Goal: Information Seeking & Learning: Learn about a topic

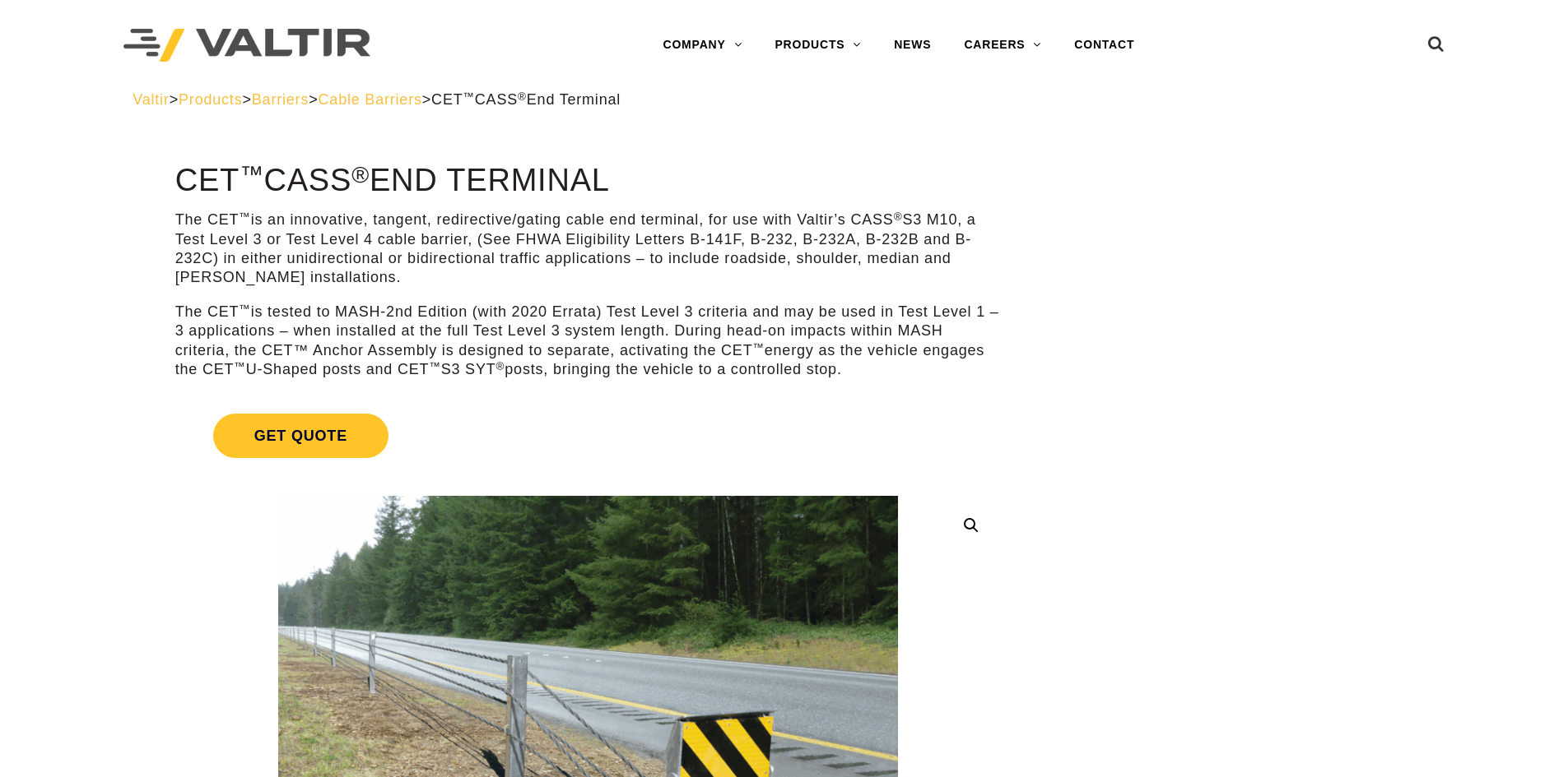
drag, startPoint x: 140, startPoint y: 168, endPoint x: 722, endPoint y: 157, distance: 582.1
copy h1 "CET ™ CASS ® End Terminal"
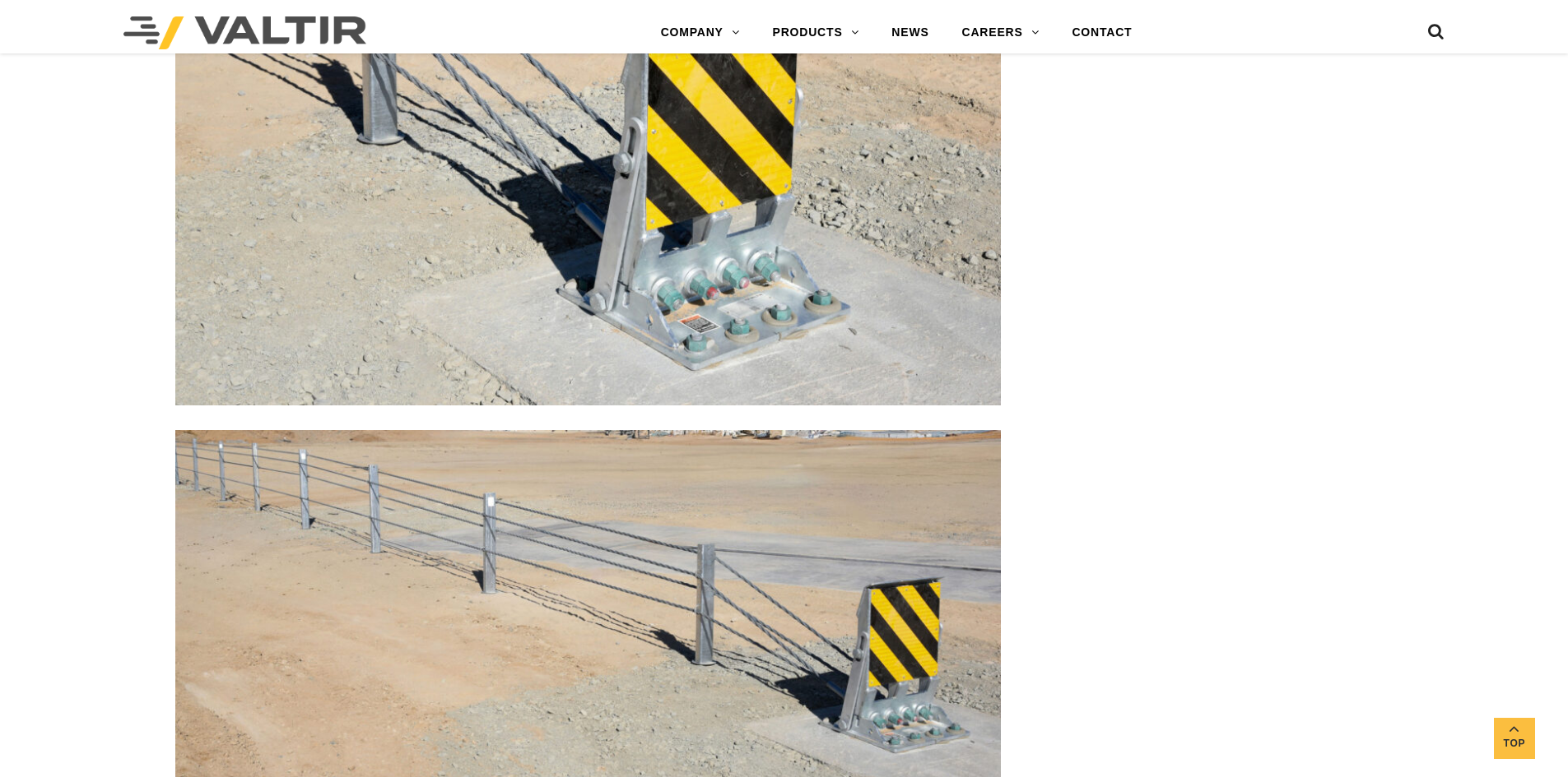
scroll to position [3126, 0]
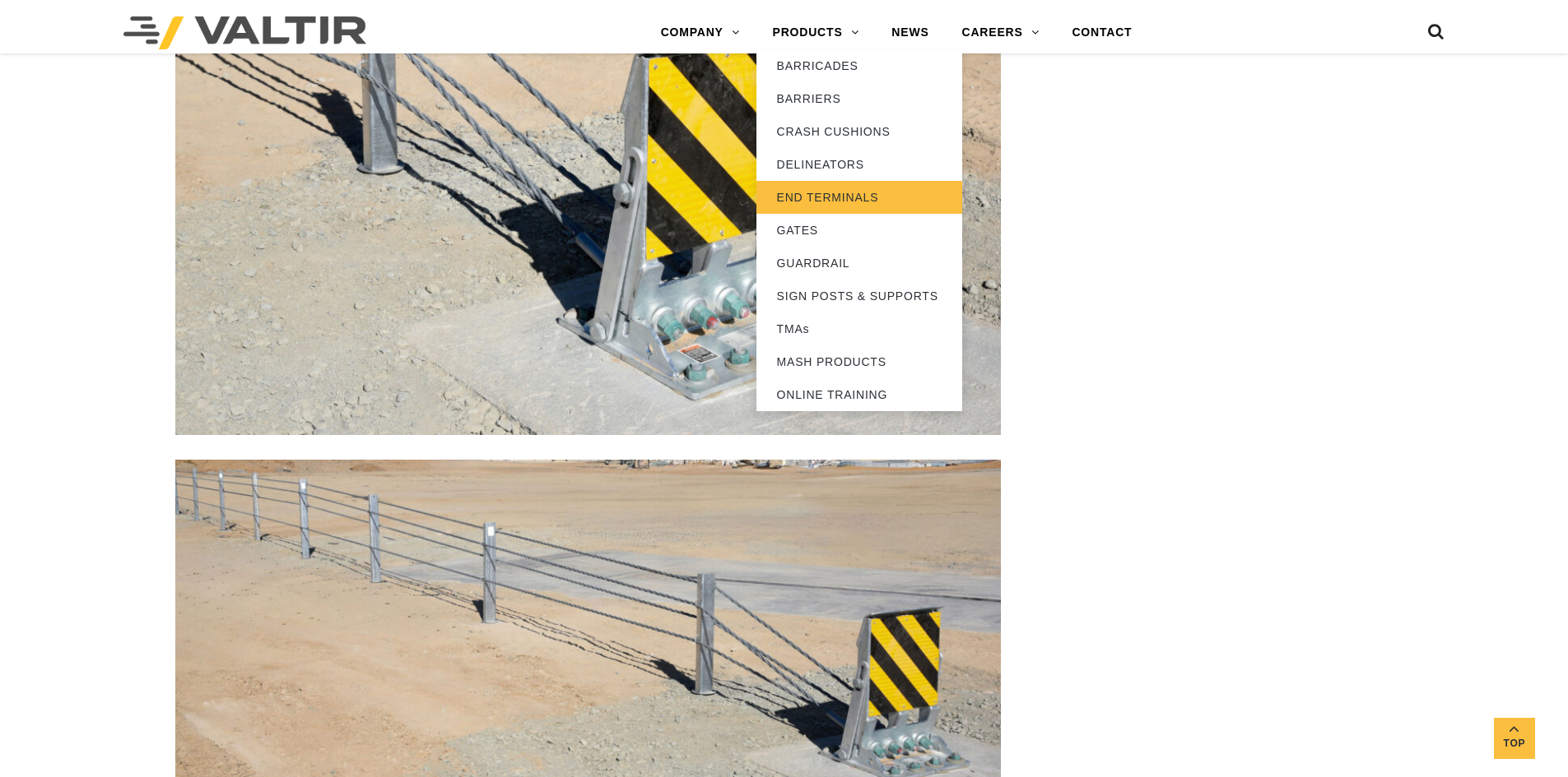
click at [802, 197] on link "END TERMINALS" at bounding box center [859, 197] width 205 height 33
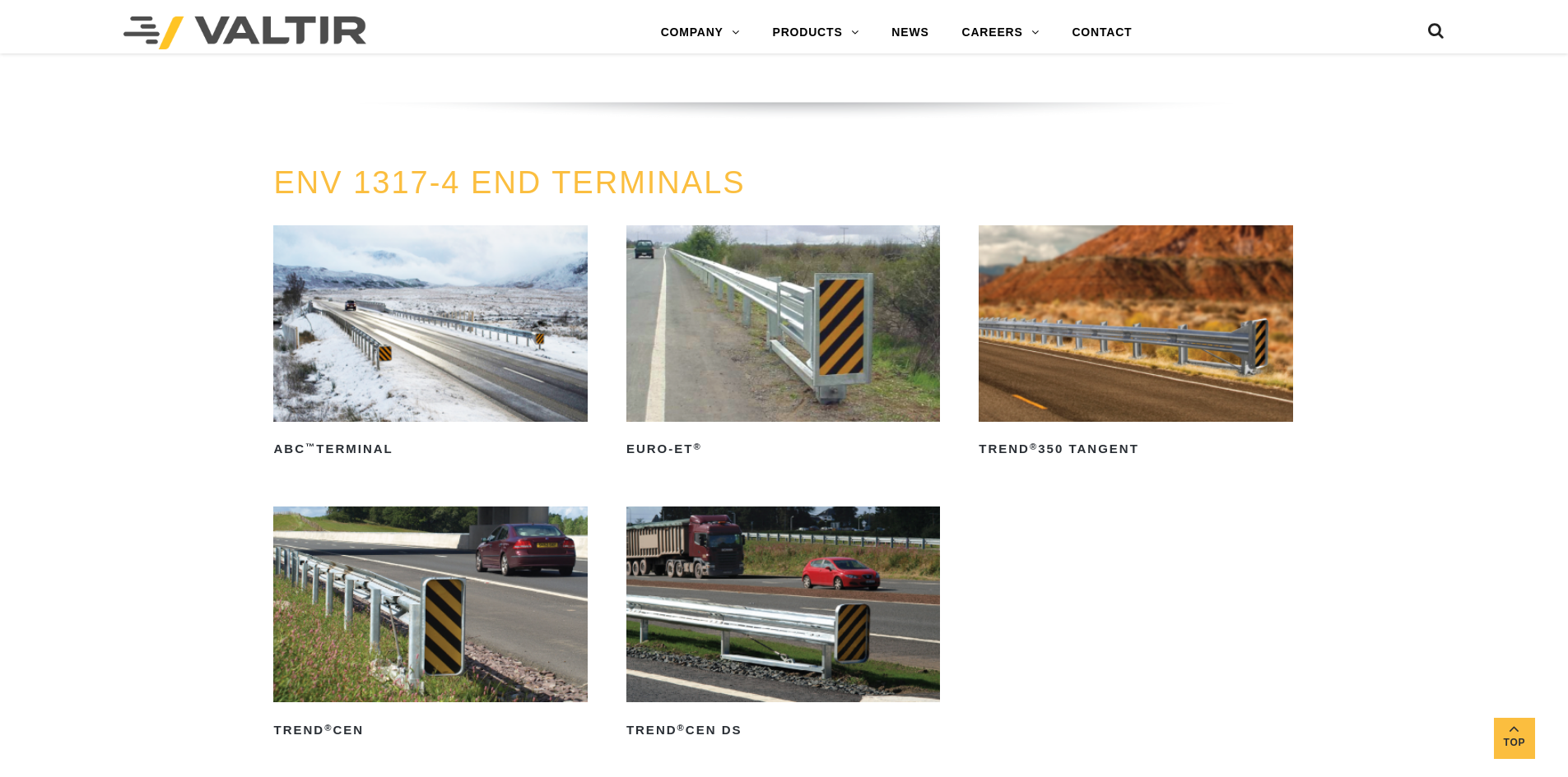
scroll to position [2139, 0]
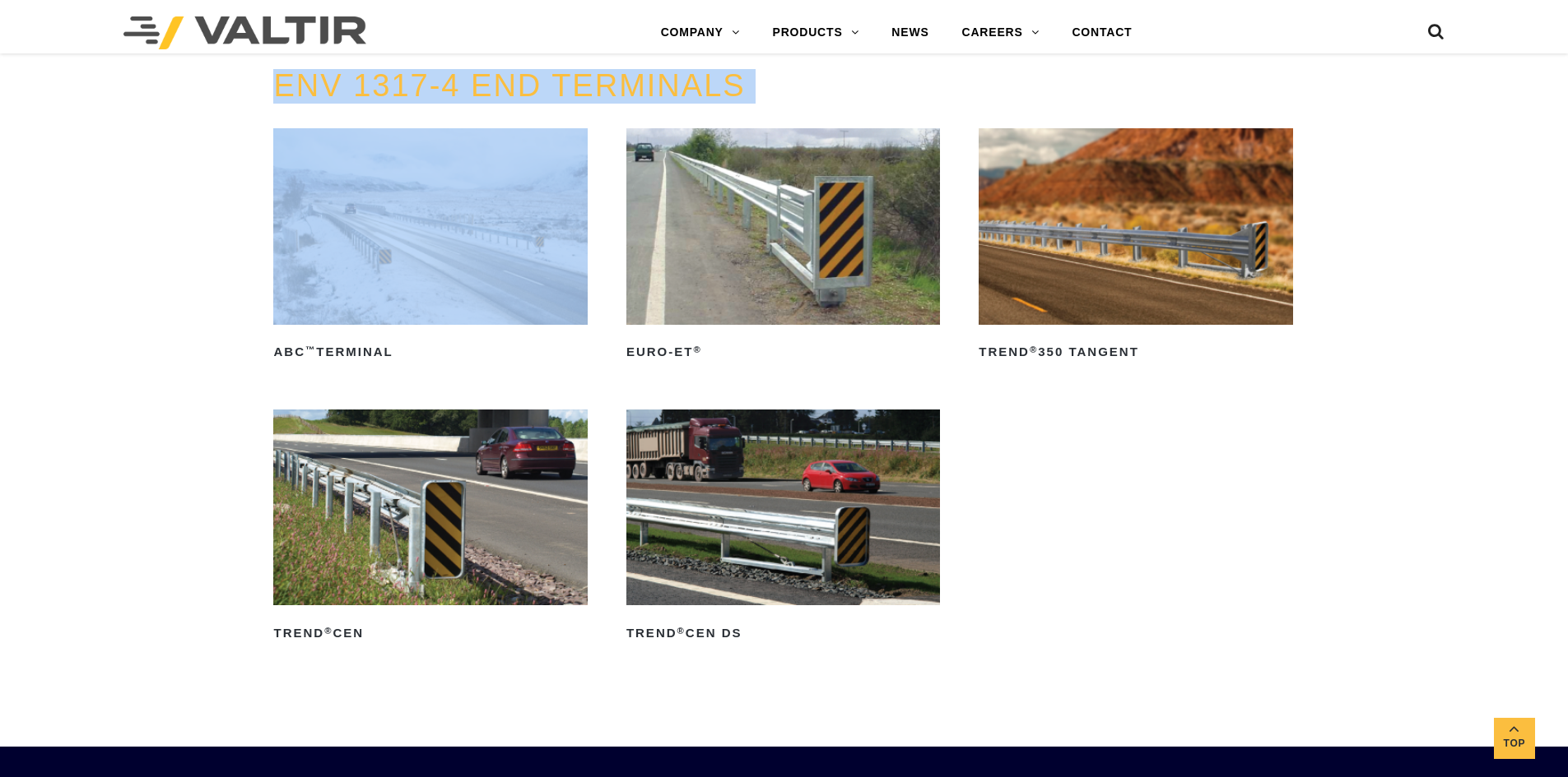
drag, startPoint x: 229, startPoint y: 100, endPoint x: 404, endPoint y: 137, distance: 178.9
click at [404, 137] on div "ENV 1317-4 END TERMINALS ABC ™ Terminal Read more Euro-ET ® Read more TREND ® 3…" at bounding box center [784, 387] width 1568 height 635
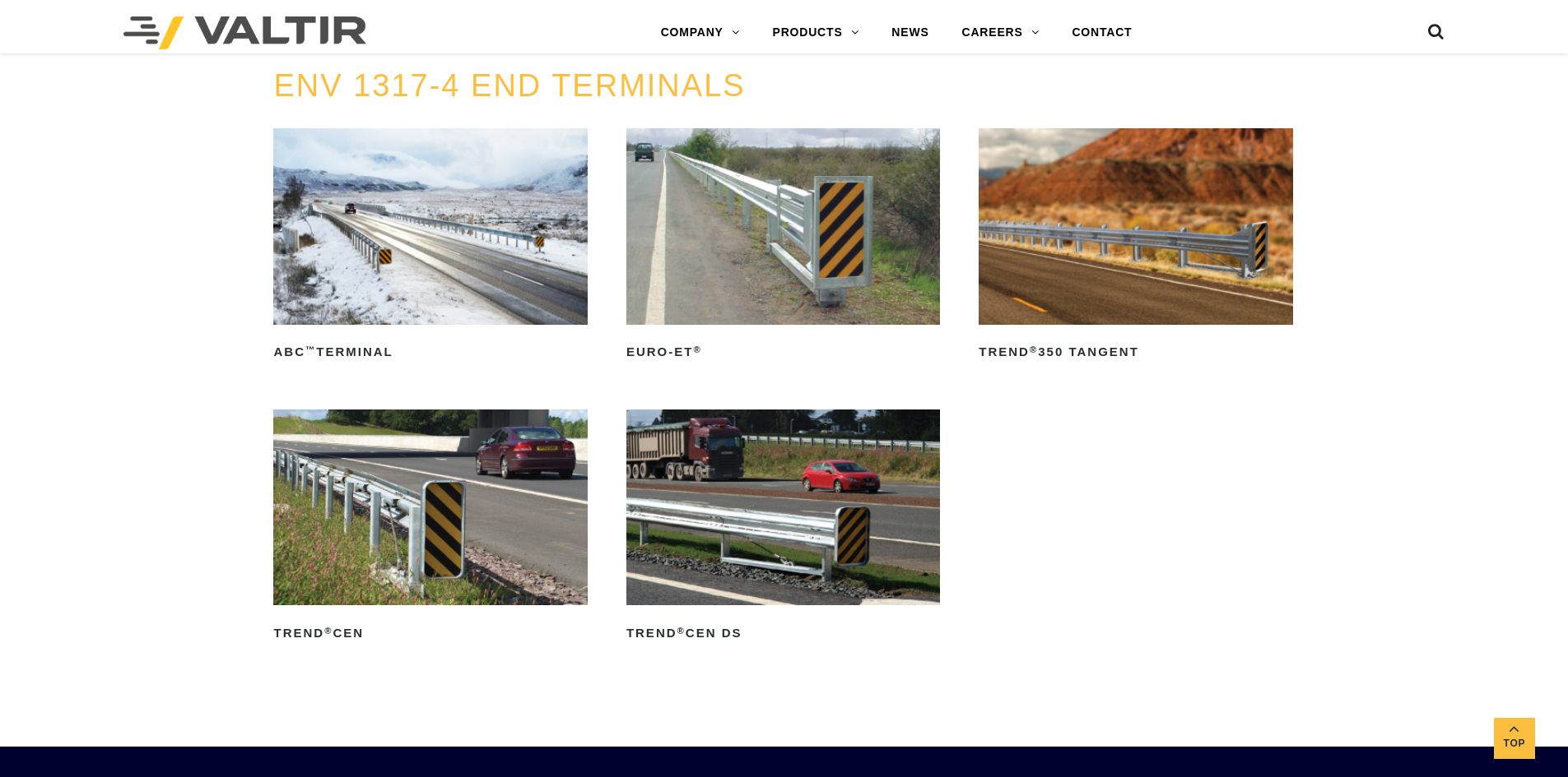
drag, startPoint x: 111, startPoint y: 173, endPoint x: 127, endPoint y: 171, distance: 16.1
click at [115, 174] on div "ENV 1317-4 END TERMINALS ABC ™ Terminal Read more Euro-ET ® Read more TREND ® 3…" at bounding box center [784, 387] width 1568 height 635
drag, startPoint x: 789, startPoint y: 380, endPoint x: 624, endPoint y: 357, distance: 166.6
click at [624, 357] on ul "ABC ™ Terminal Read more Euro-ET ® Read more TREND ® 350 Tangent Read more TREN…" at bounding box center [783, 409] width 1020 height 561
copy h2 "Euro-ET ®"
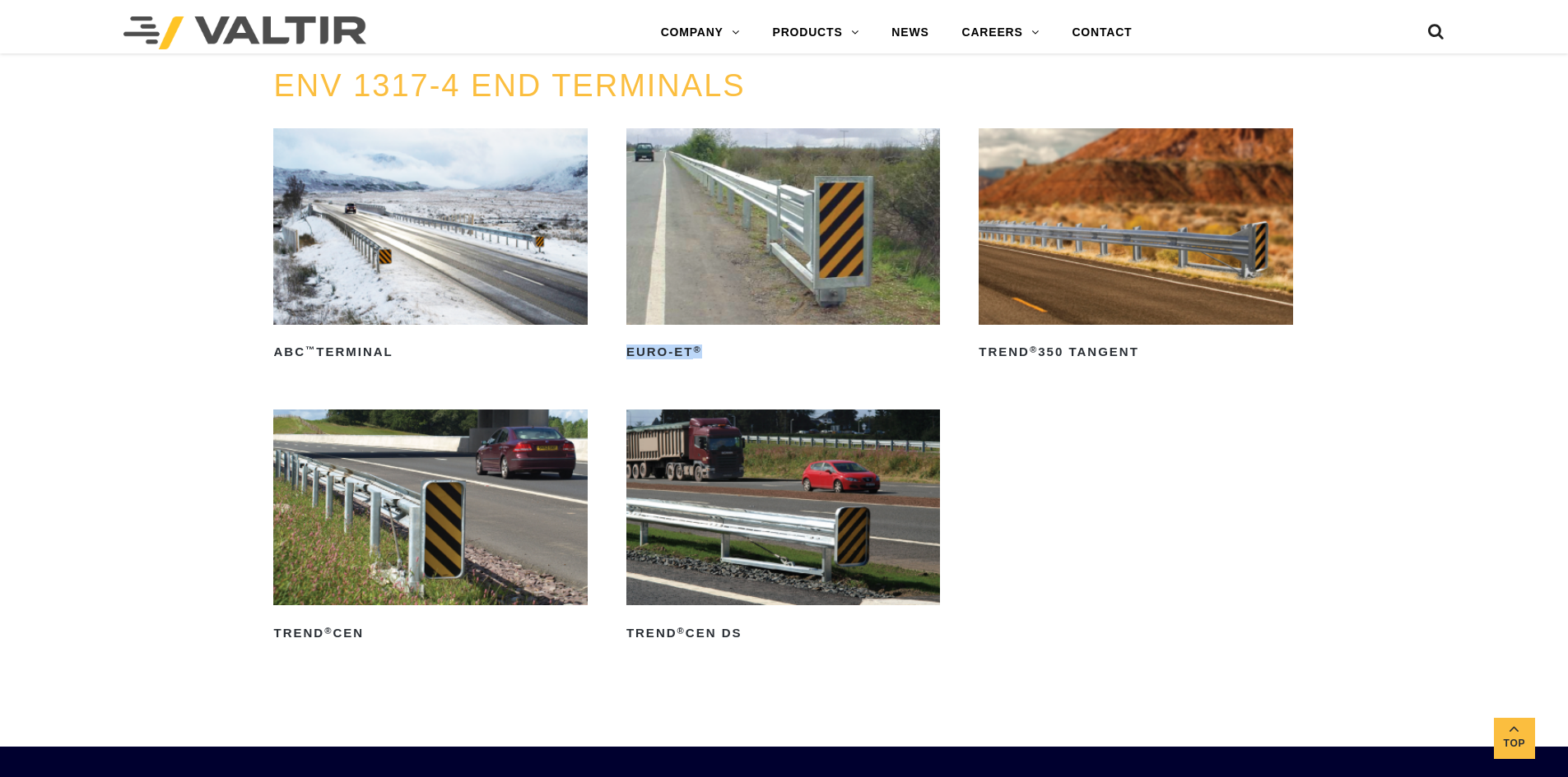
drag, startPoint x: 1217, startPoint y: 406, endPoint x: 972, endPoint y: 364, distance: 248.6
click at [972, 364] on ul "ABC ™ Terminal Read more Euro-ET ® Read more TREND ® 350 Tangent Read more TREN…" at bounding box center [783, 409] width 1020 height 561
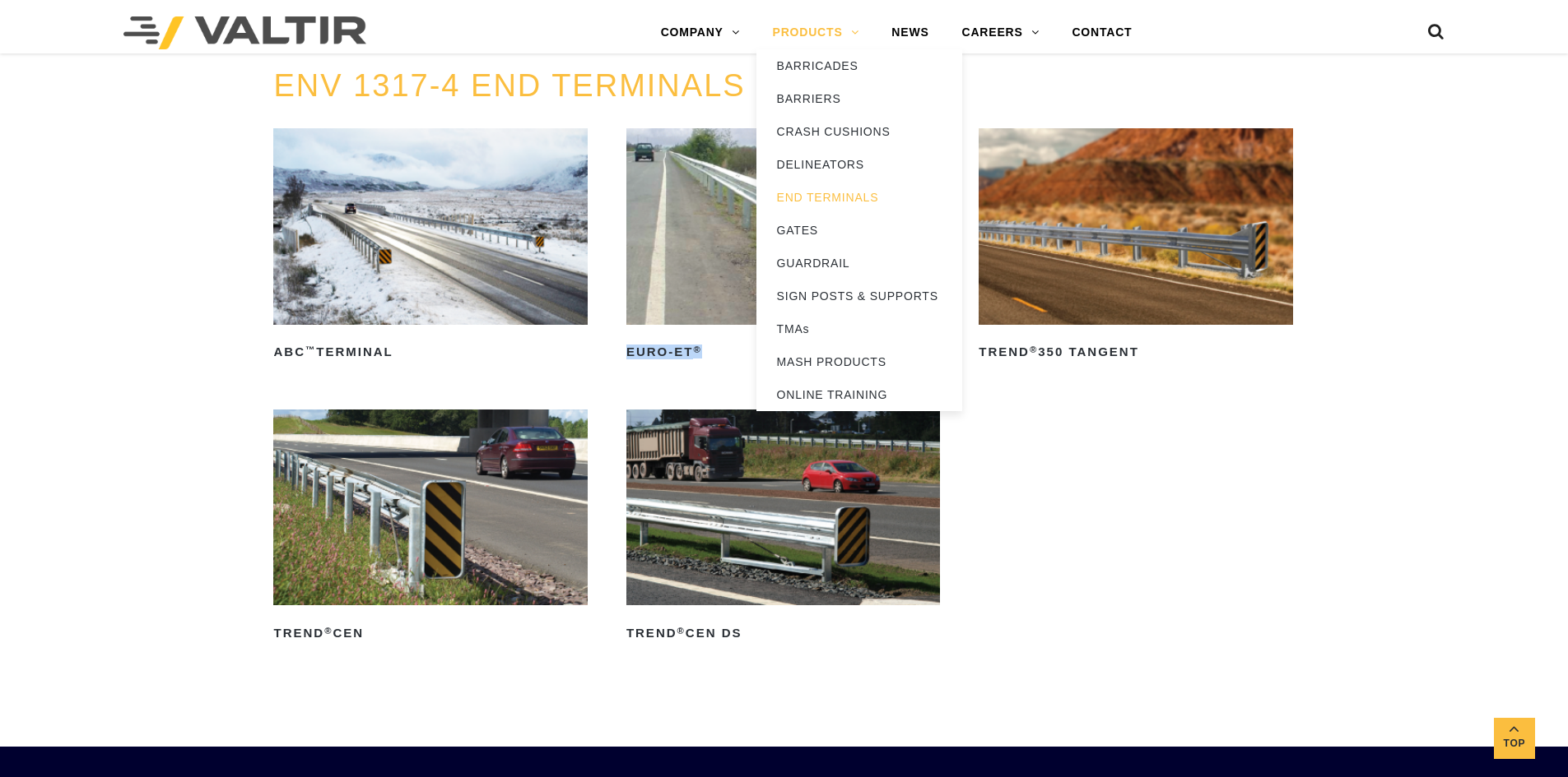
copy h2 "TREND ® 350 Tangent"
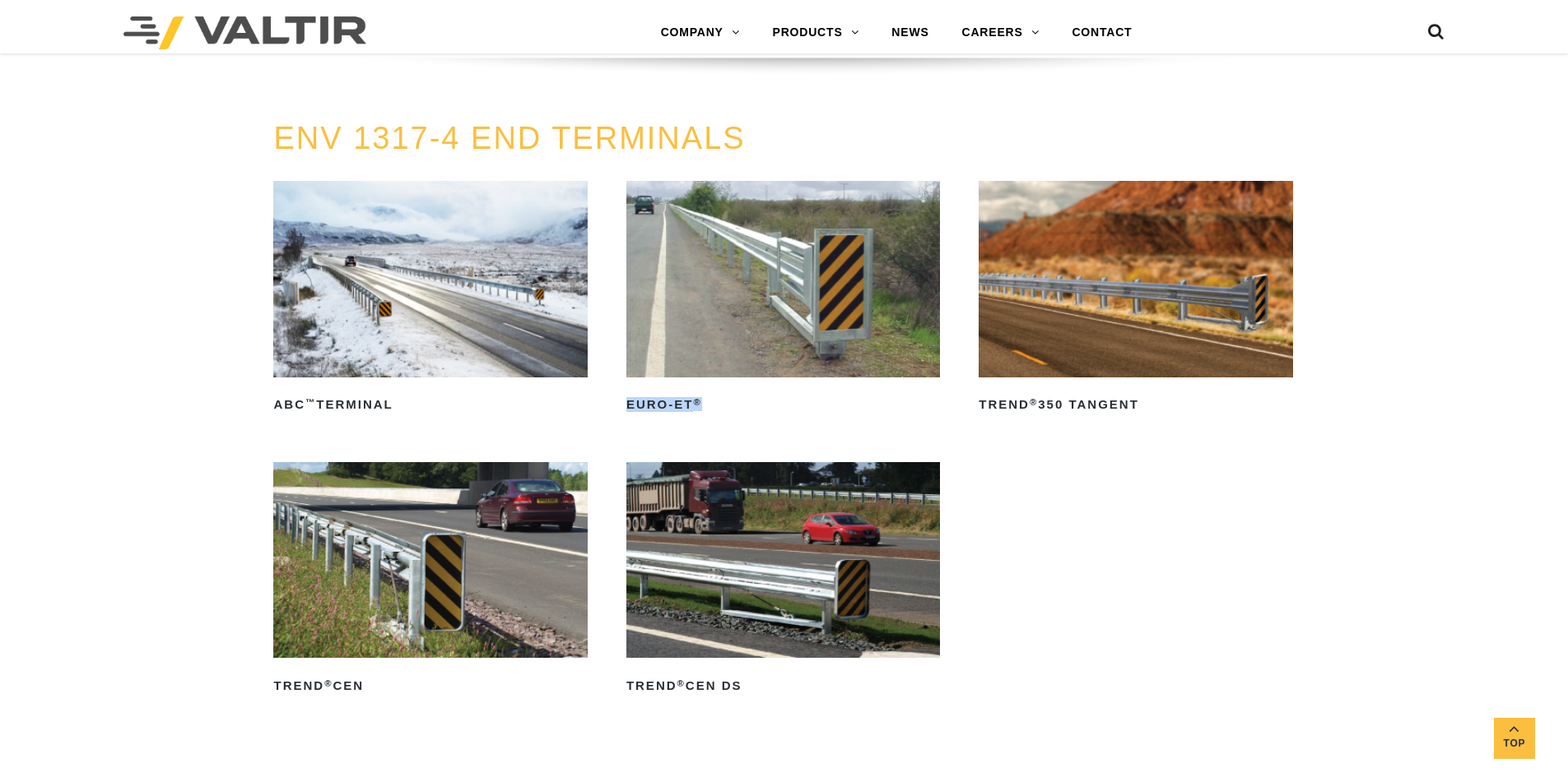
scroll to position [2056, 0]
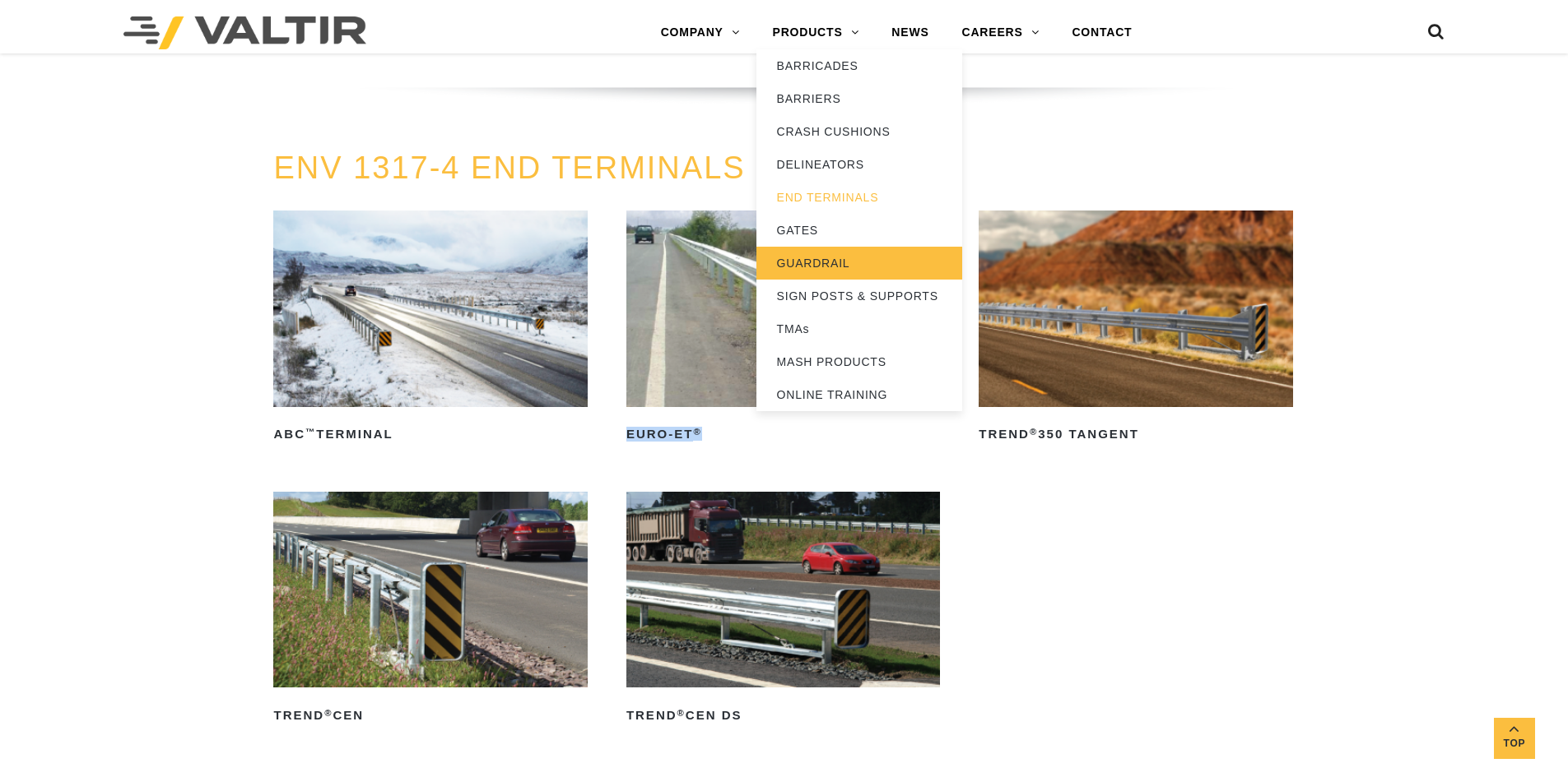
click at [860, 259] on link "GUARDRAIL" at bounding box center [859, 262] width 205 height 33
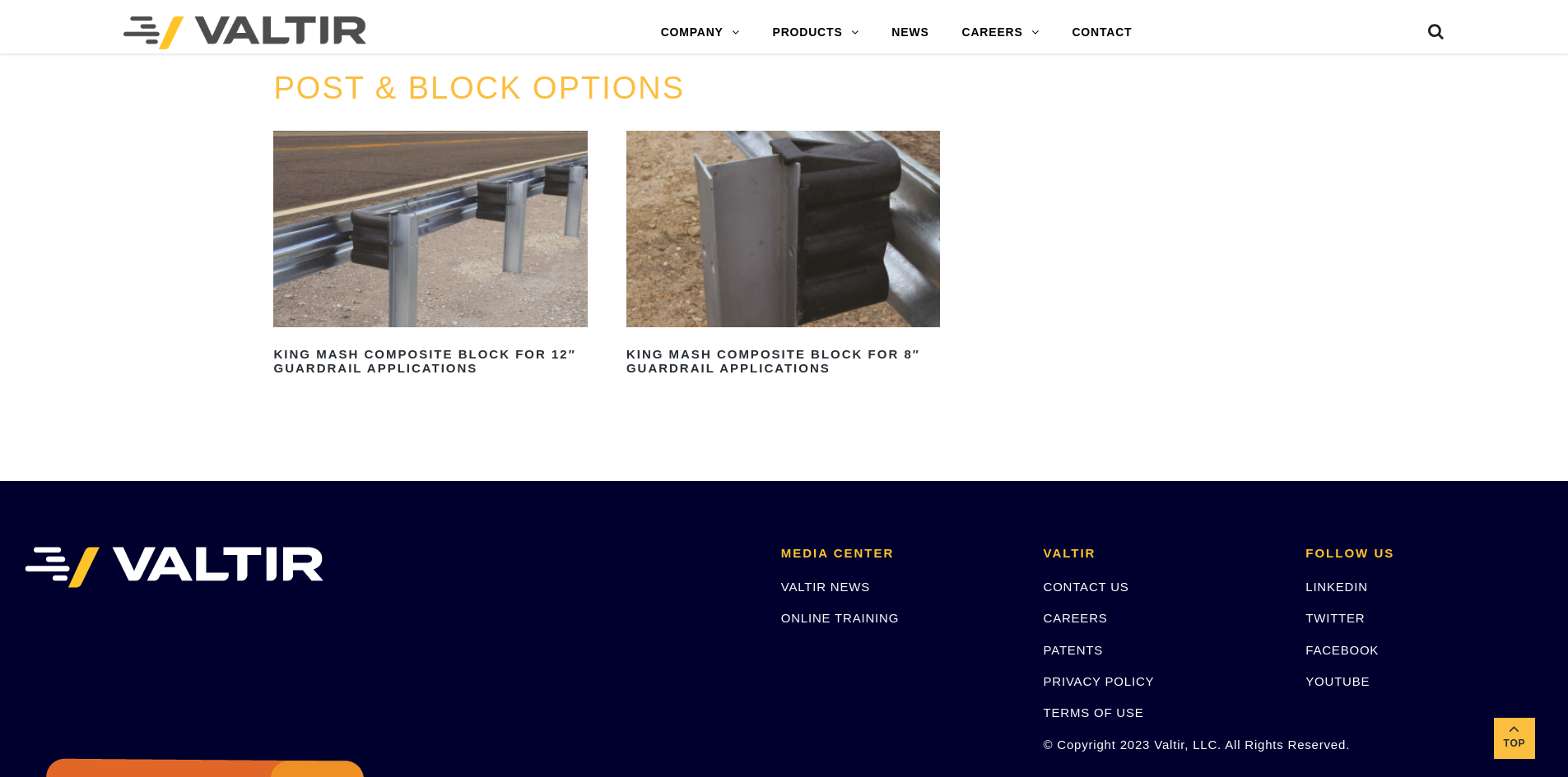
scroll to position [1727, 0]
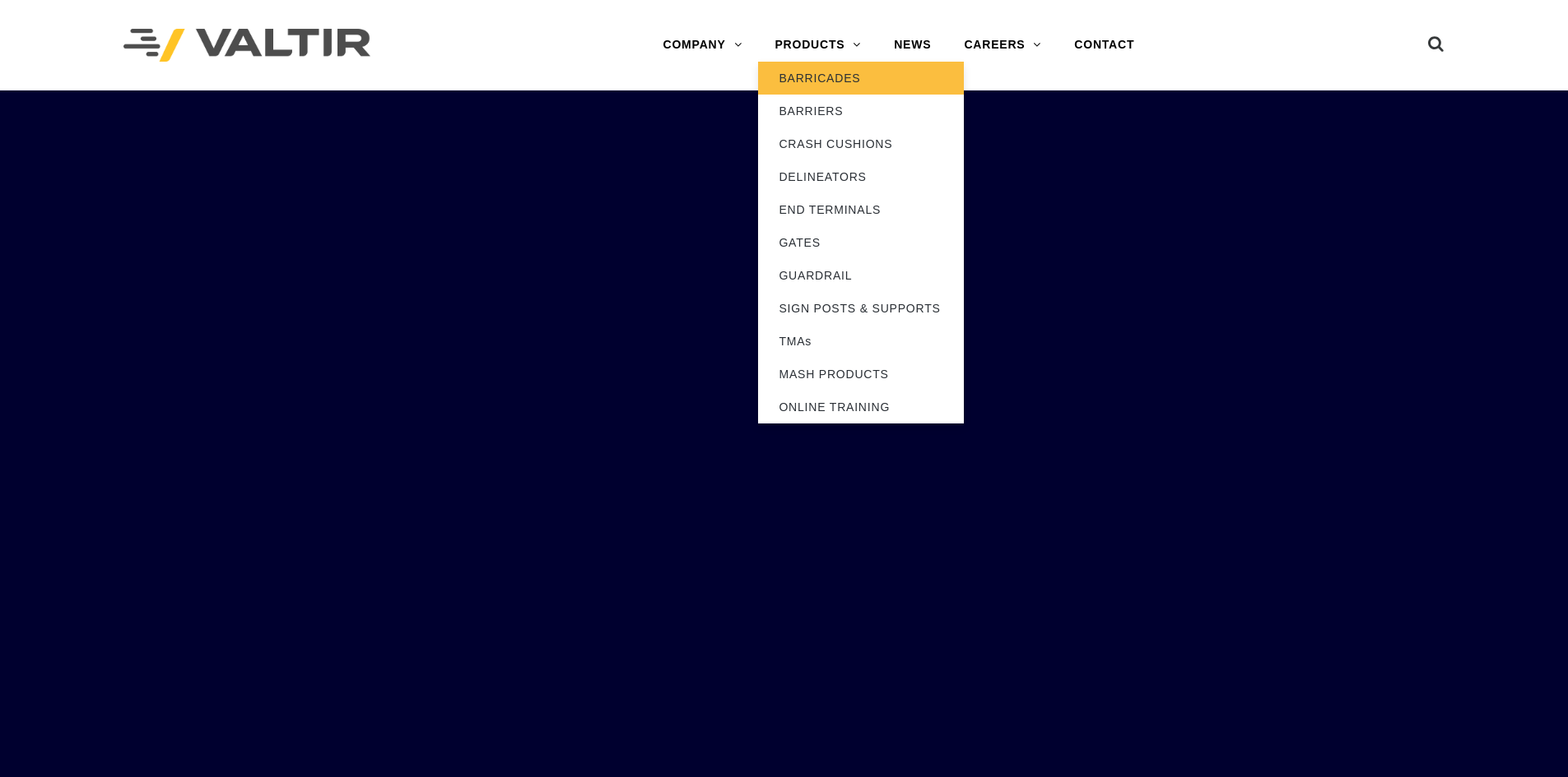
click at [818, 93] on link "BARRICADES" at bounding box center [860, 78] width 205 height 33
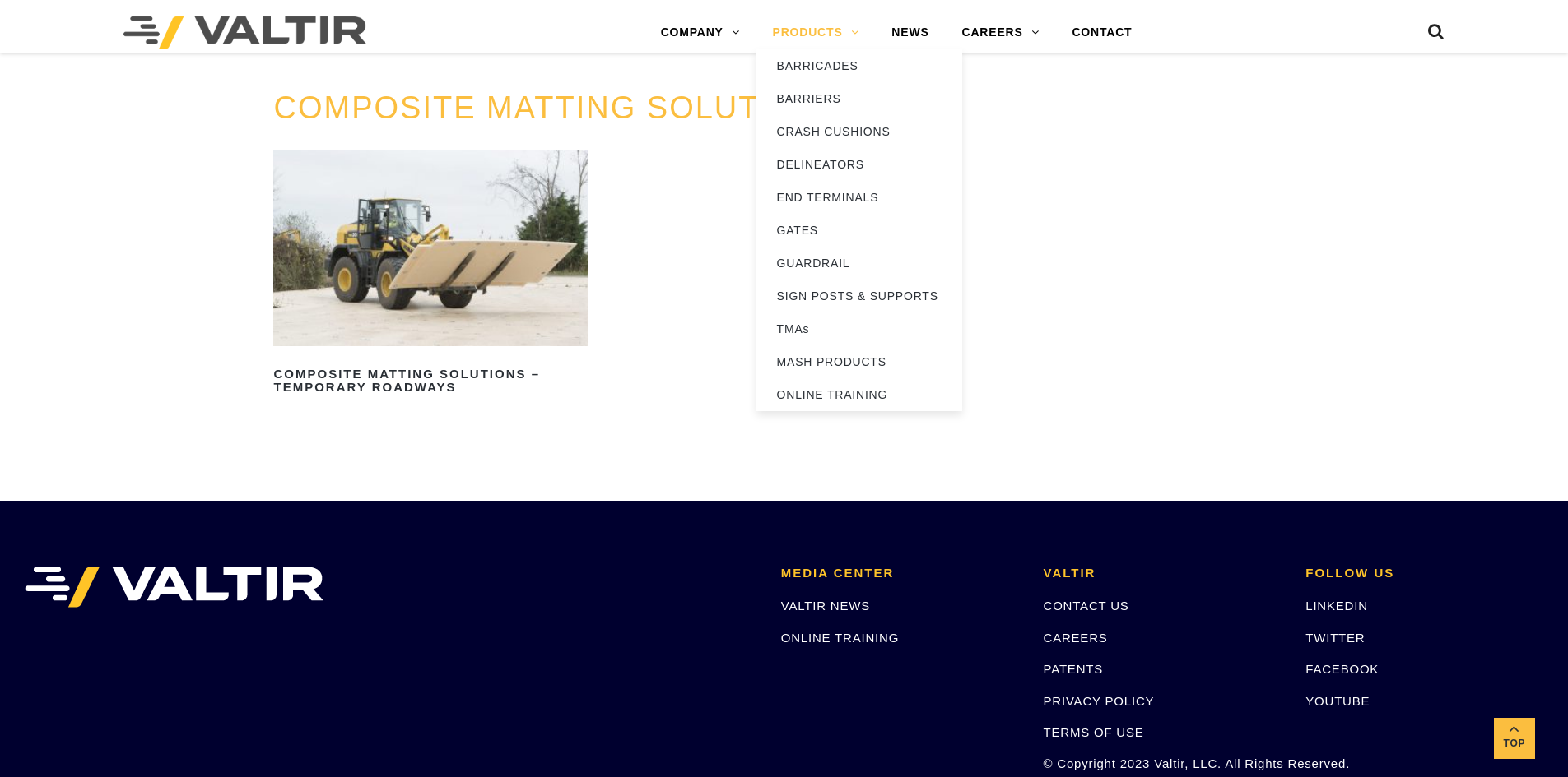
scroll to position [2031, 0]
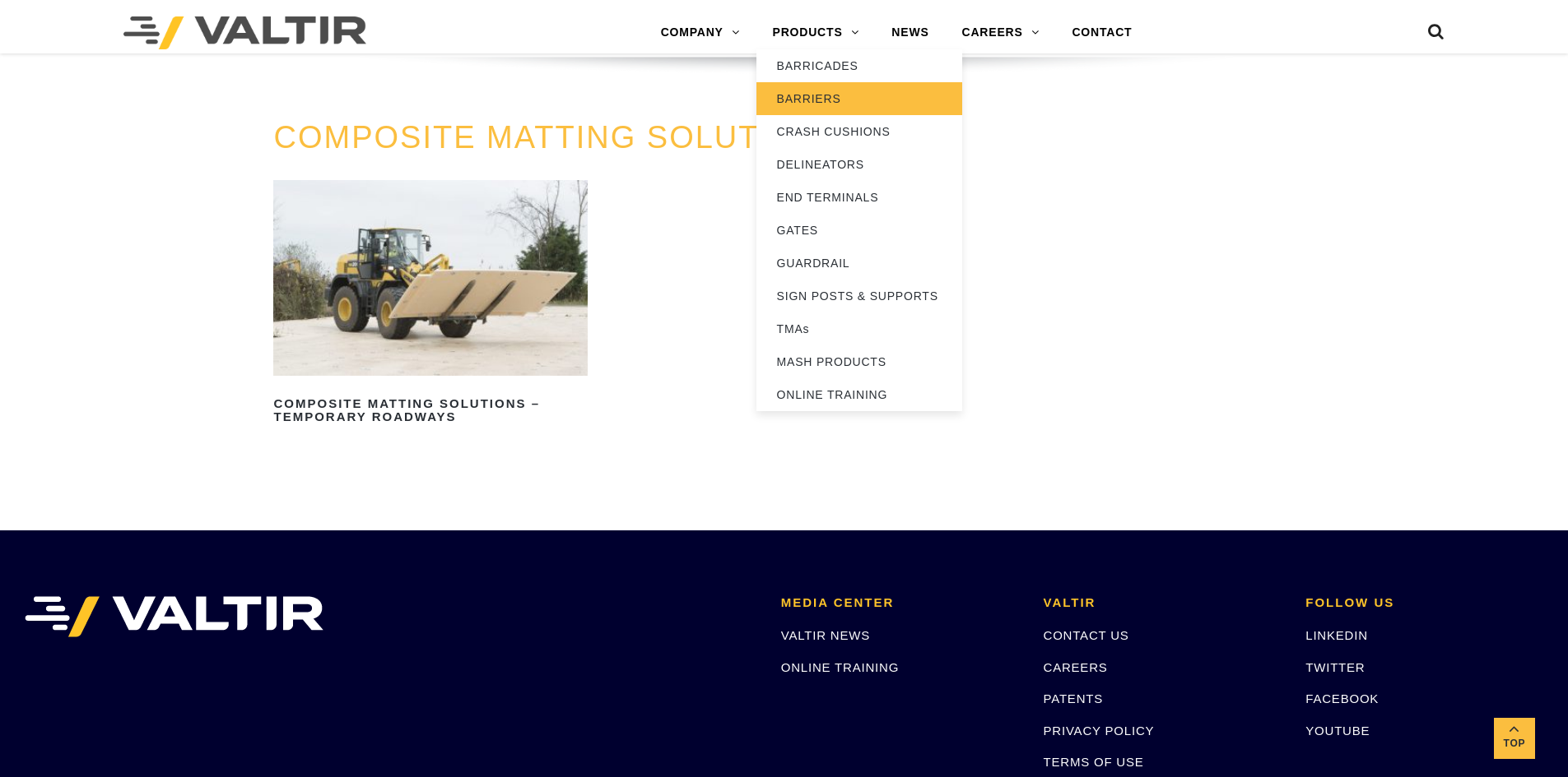
click at [822, 102] on link "BARRIERS" at bounding box center [859, 98] width 205 height 33
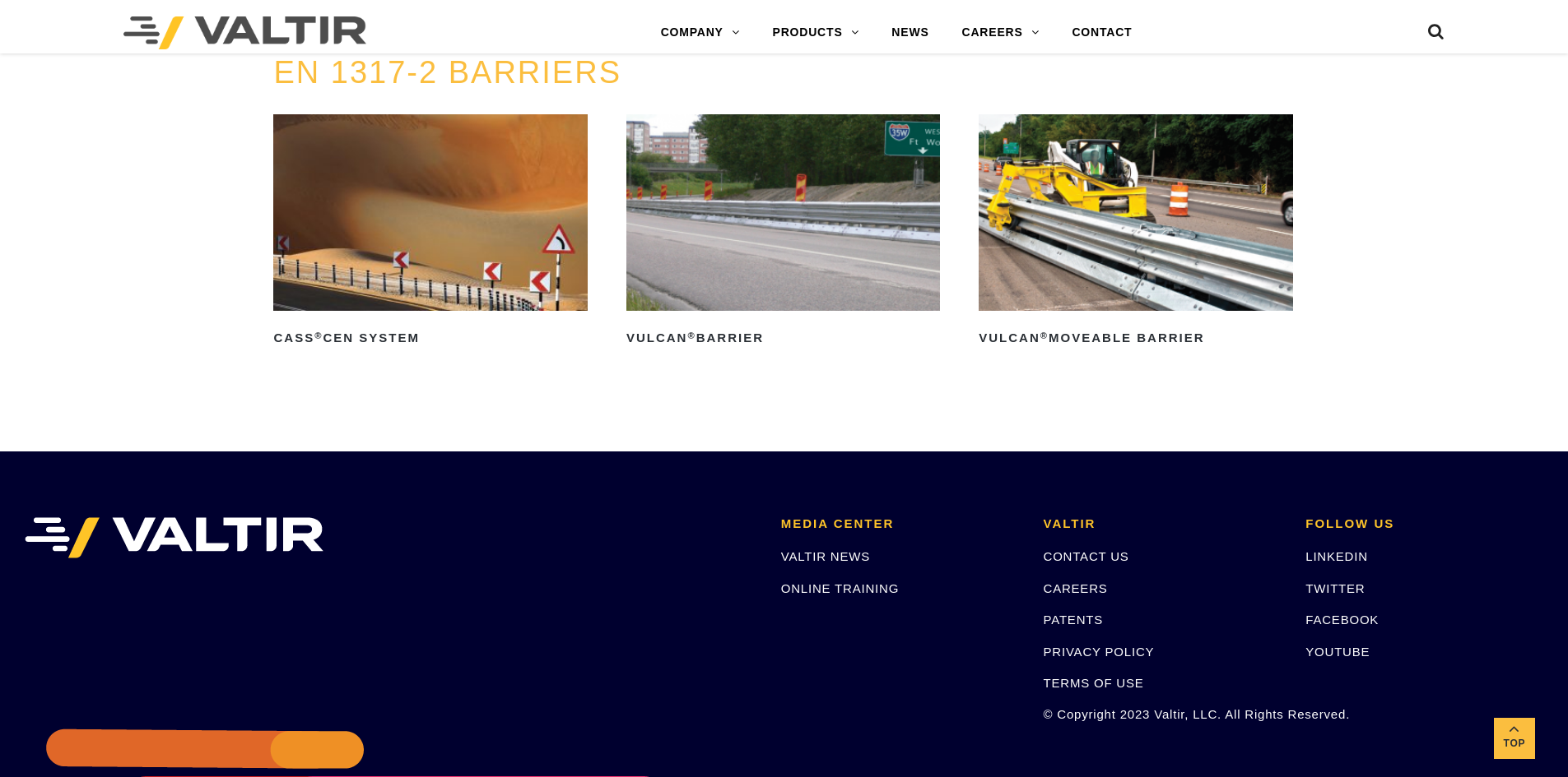
scroll to position [3208, 0]
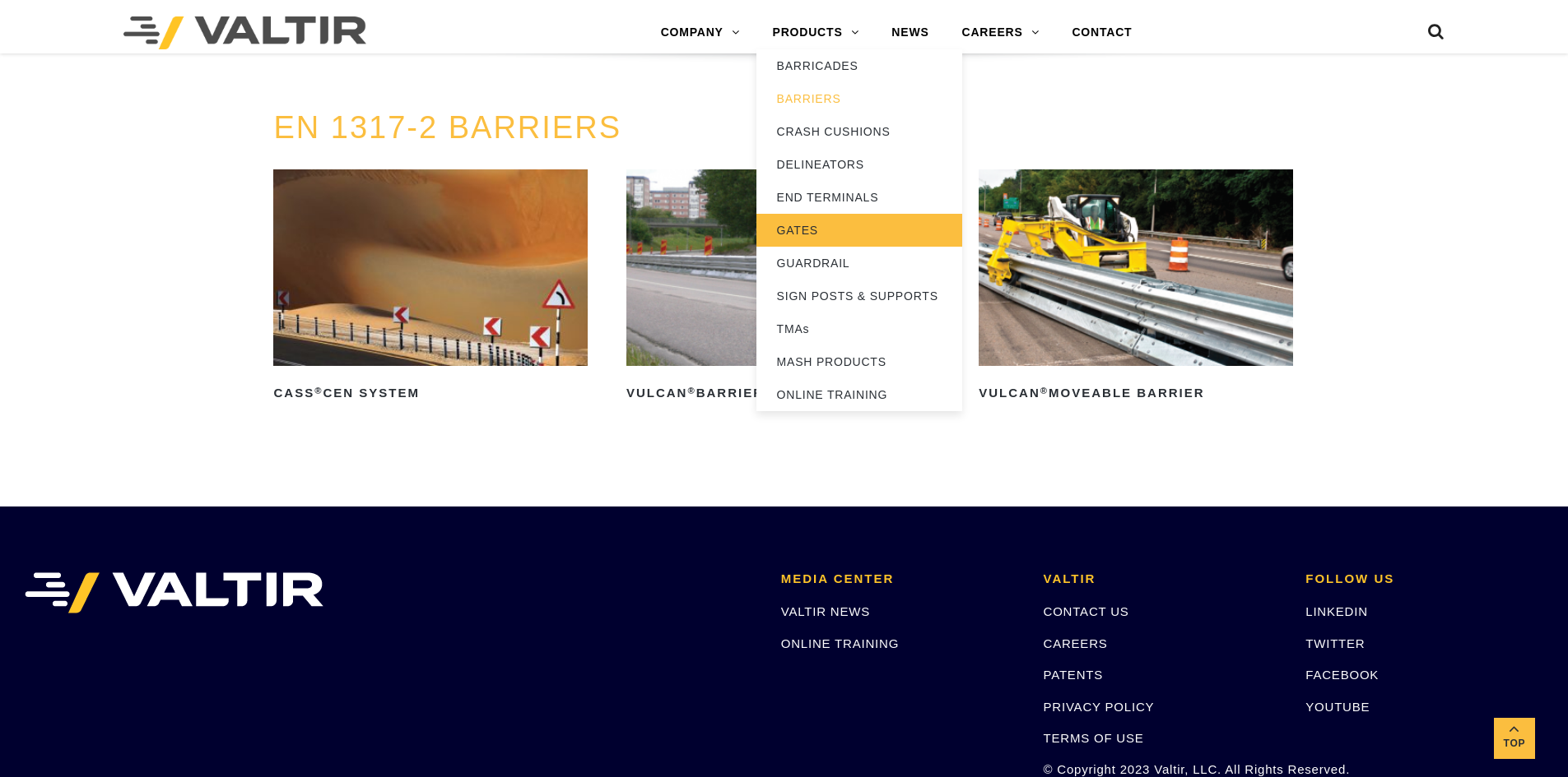
click at [837, 245] on link "GATES" at bounding box center [859, 230] width 205 height 33
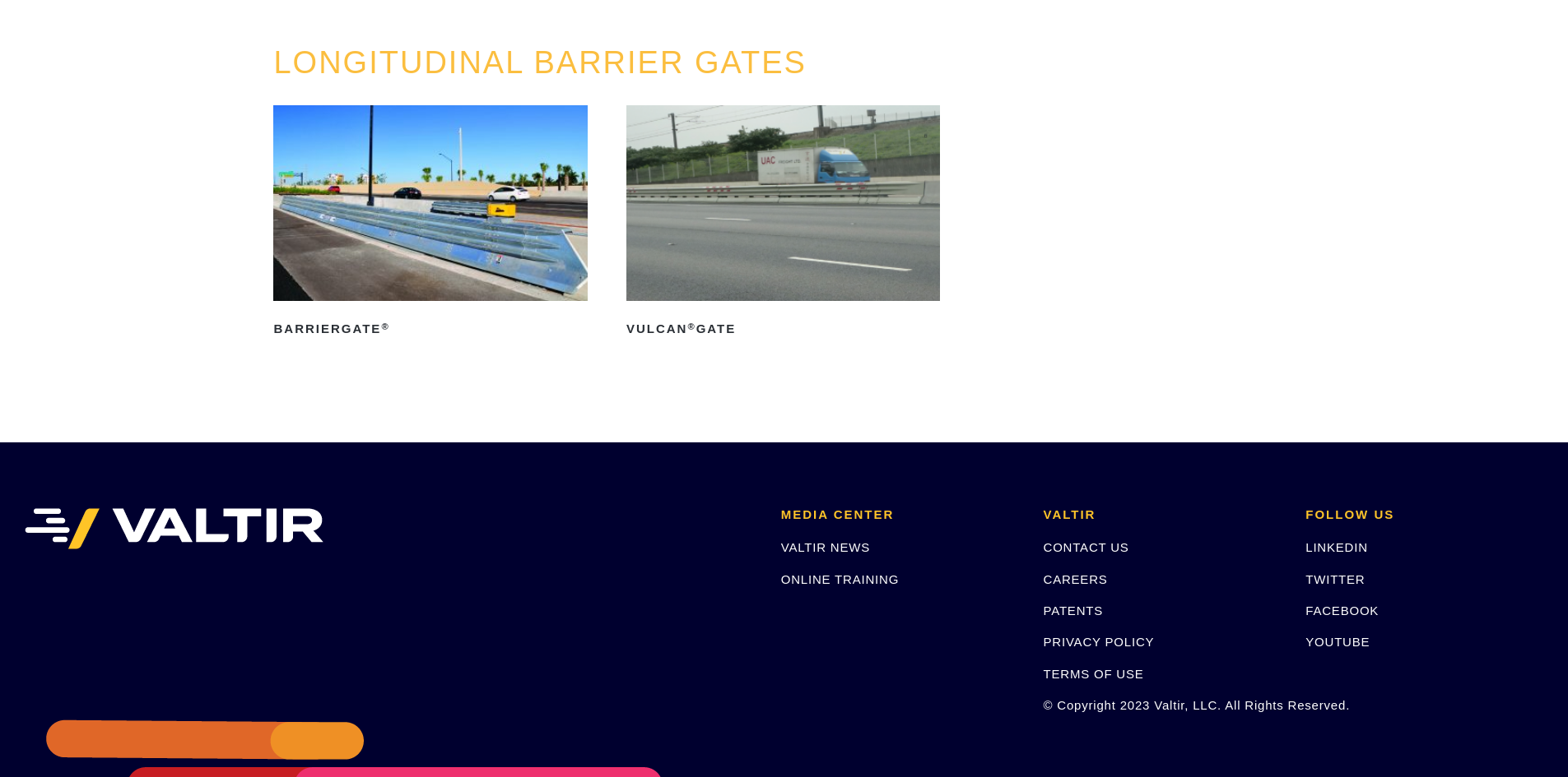
scroll to position [165, 0]
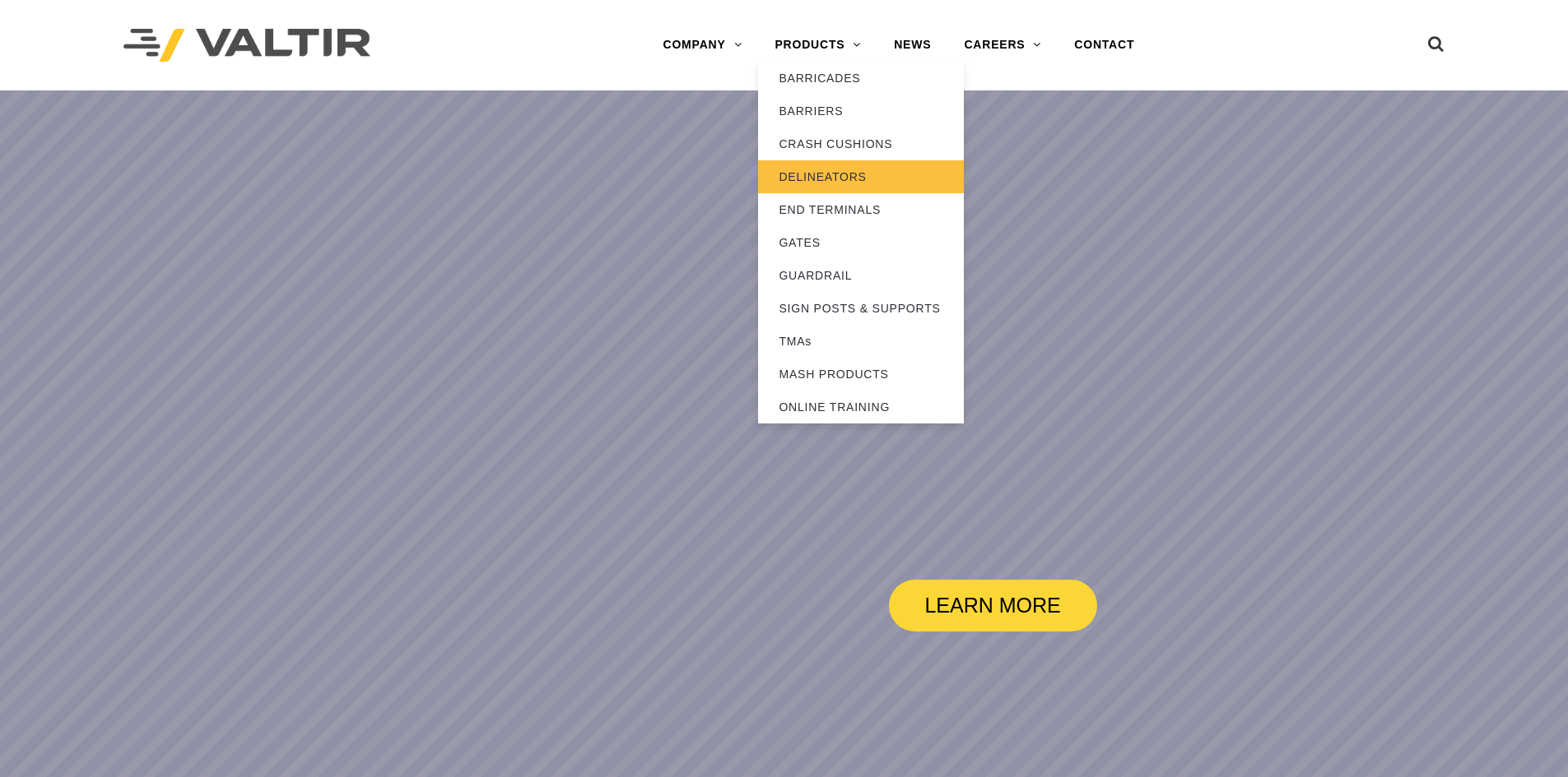
click at [871, 175] on link "DELINEATORS" at bounding box center [860, 176] width 205 height 33
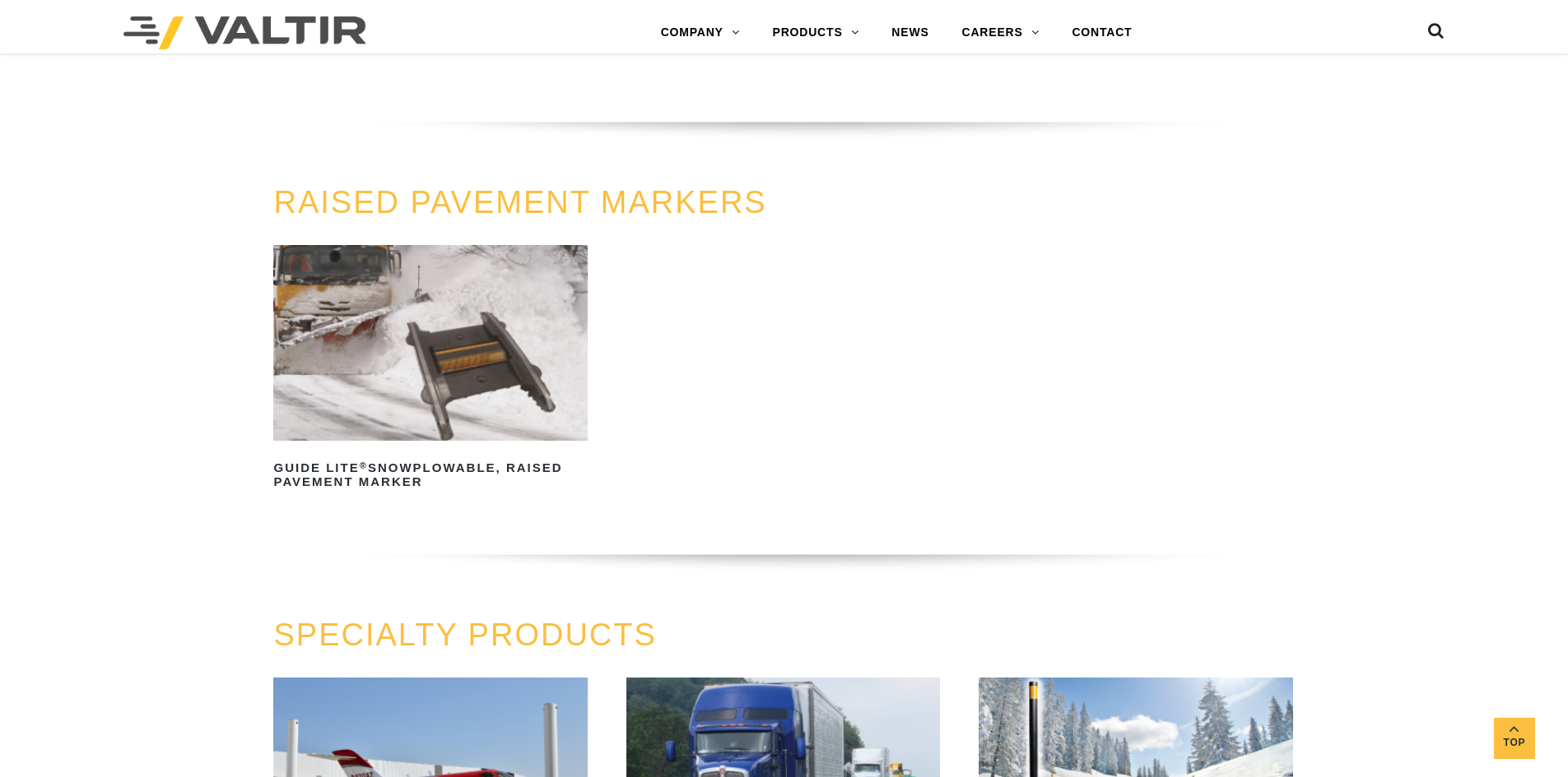
scroll to position [904, 0]
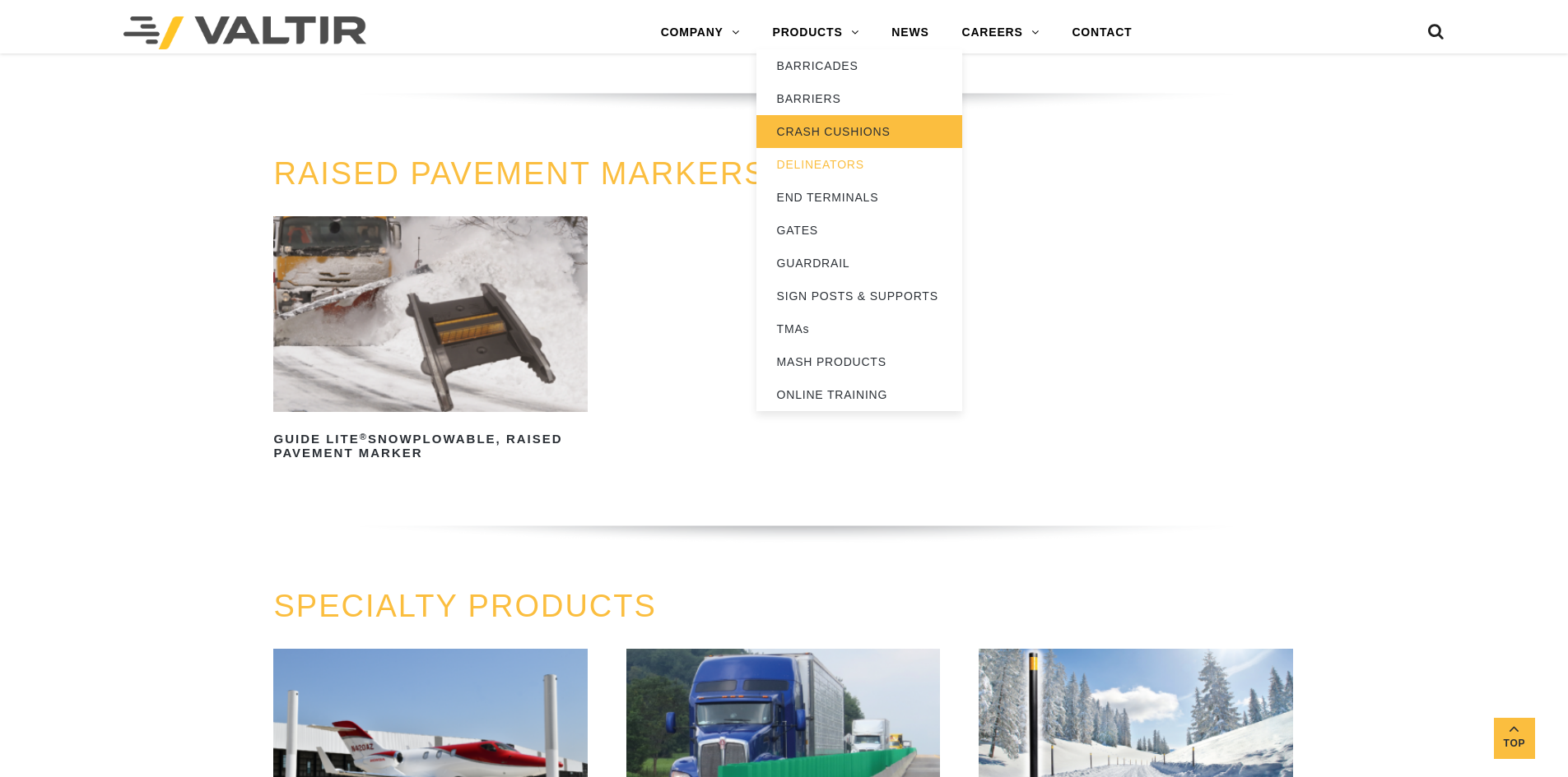
click at [855, 145] on link "CRASH CUSHIONS" at bounding box center [859, 131] width 205 height 33
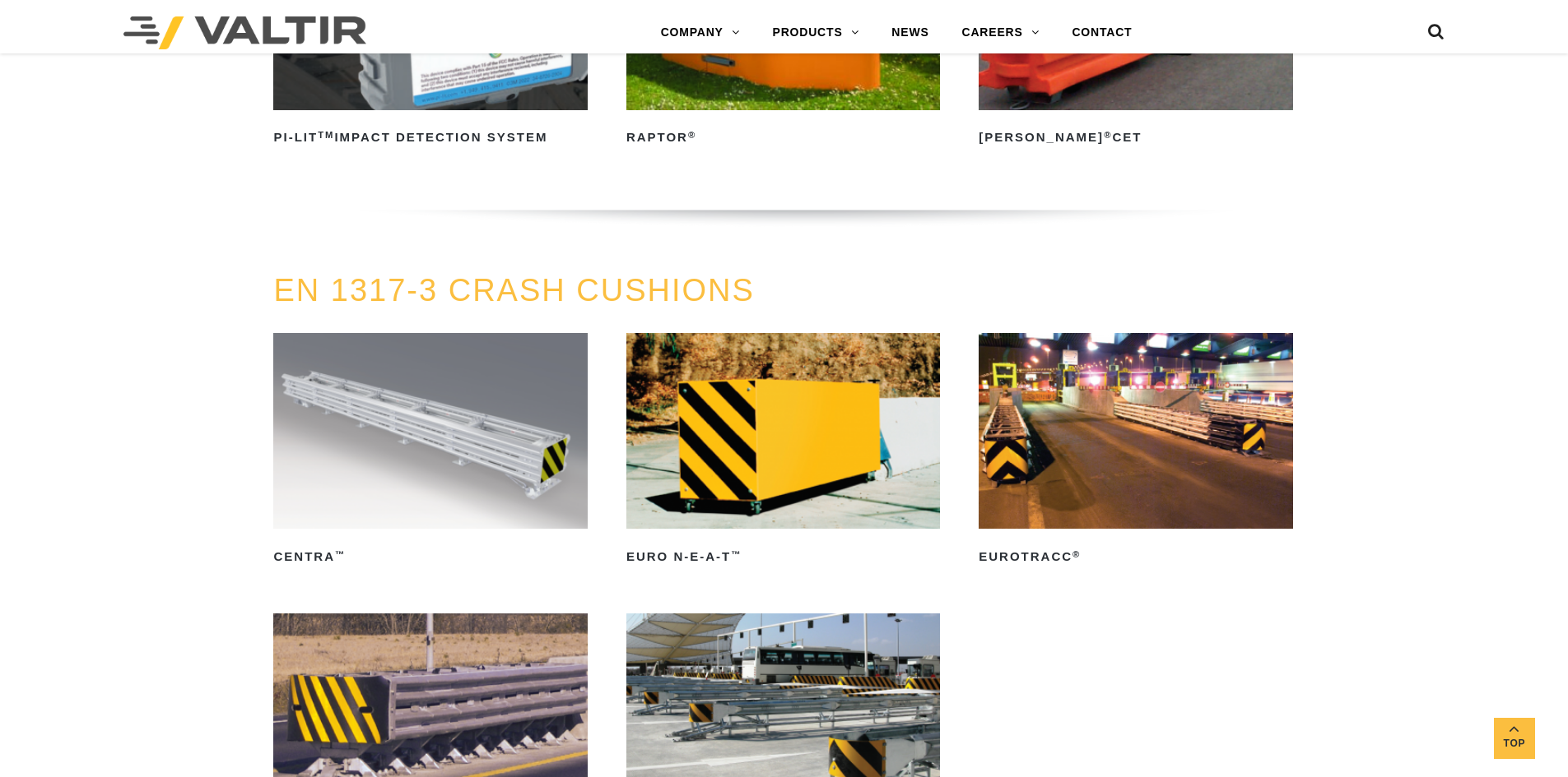
scroll to position [5101, 0]
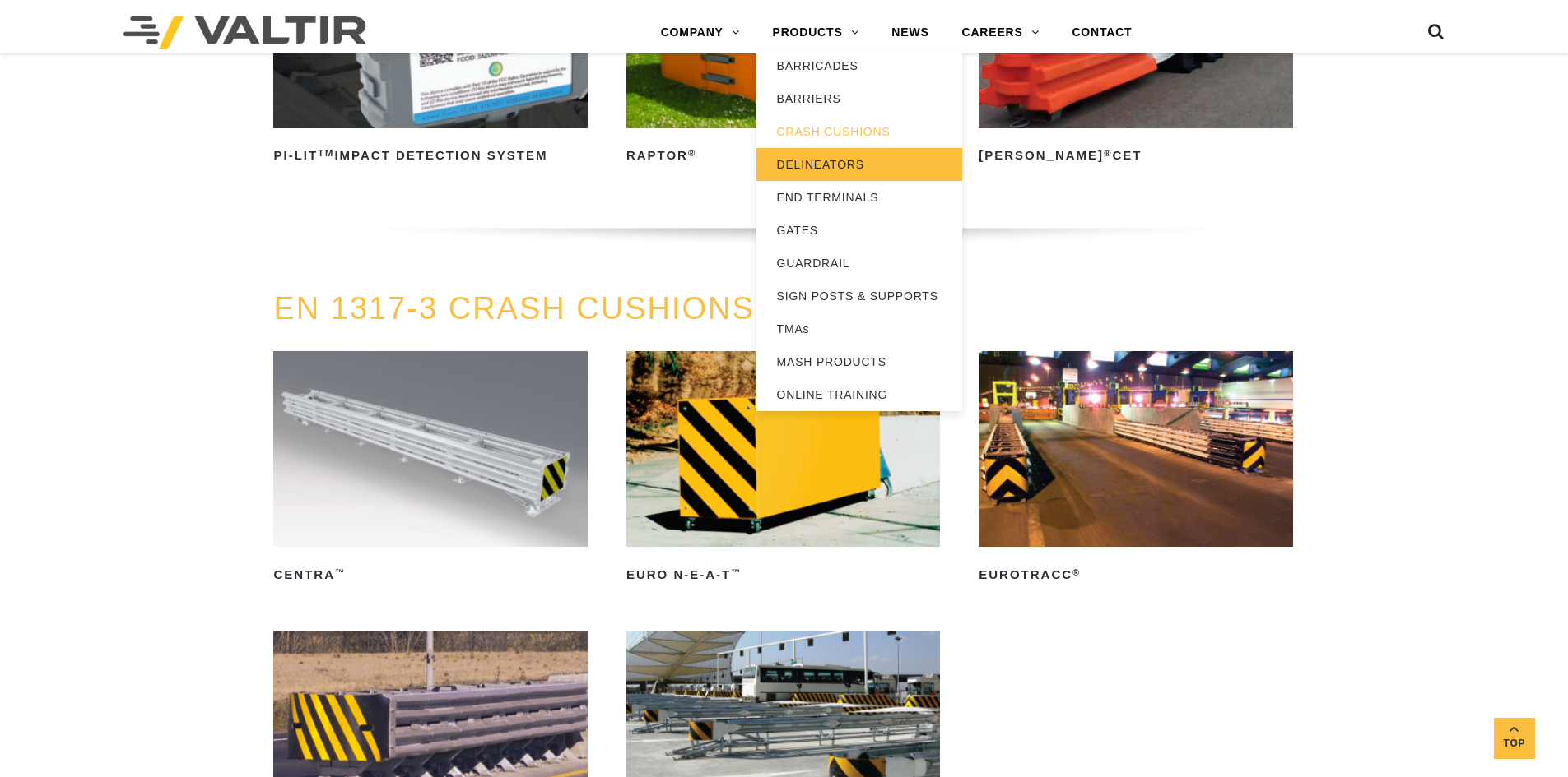
click at [833, 162] on link "DELINEATORS" at bounding box center [859, 164] width 205 height 33
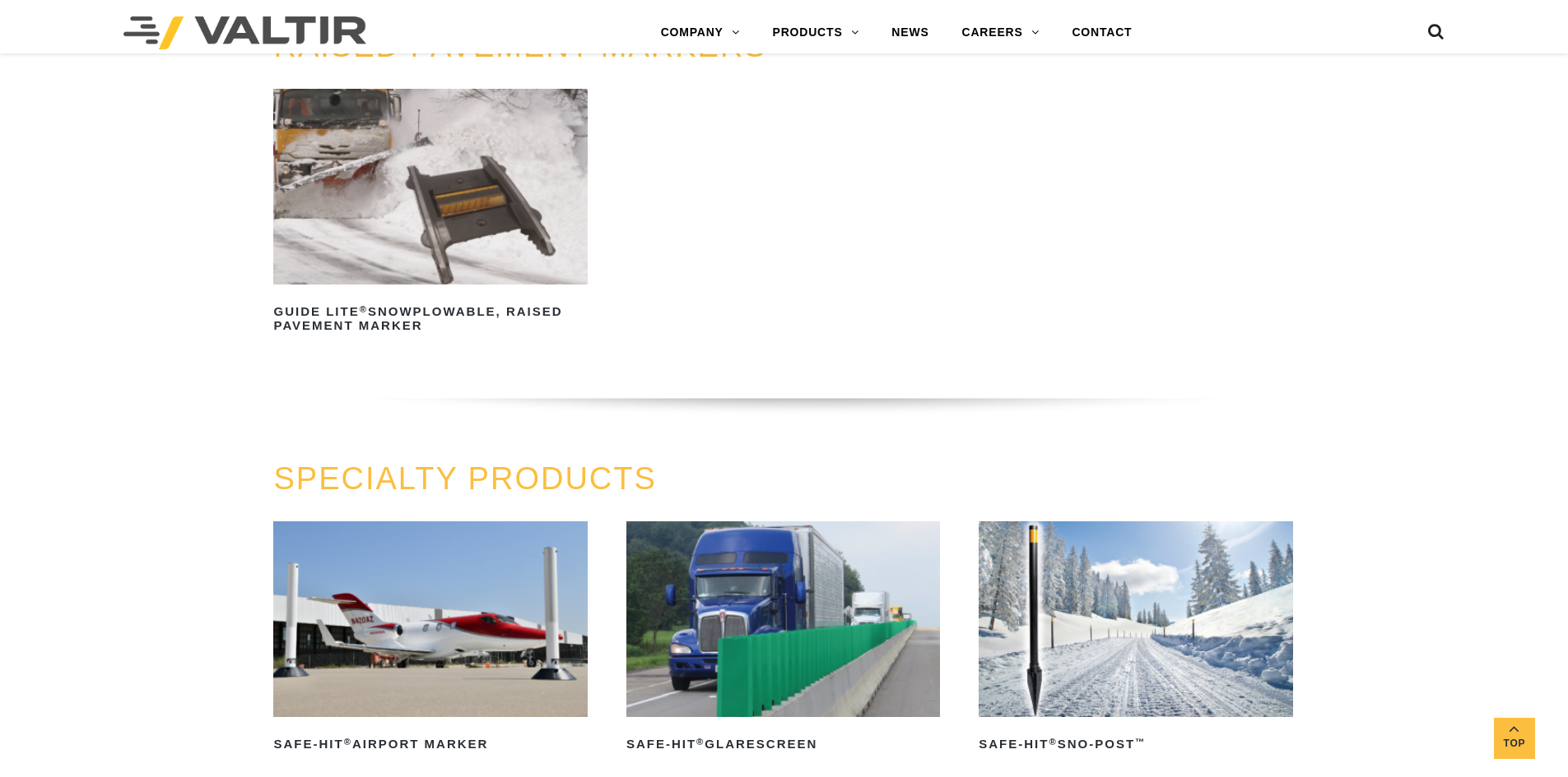
scroll to position [1069, 0]
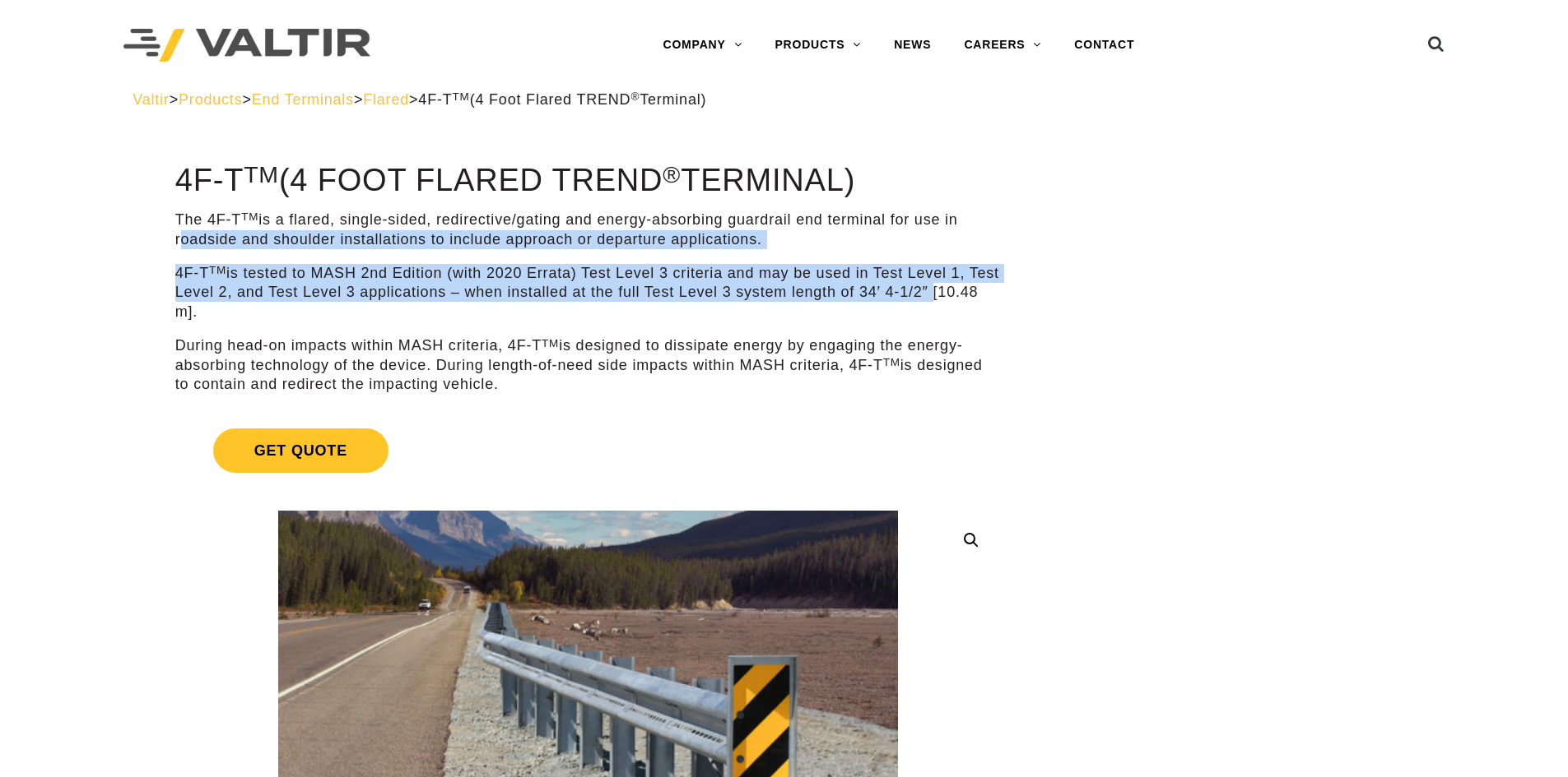
drag, startPoint x: 84, startPoint y: 246, endPoint x: 1126, endPoint y: 284, distance: 1042.7
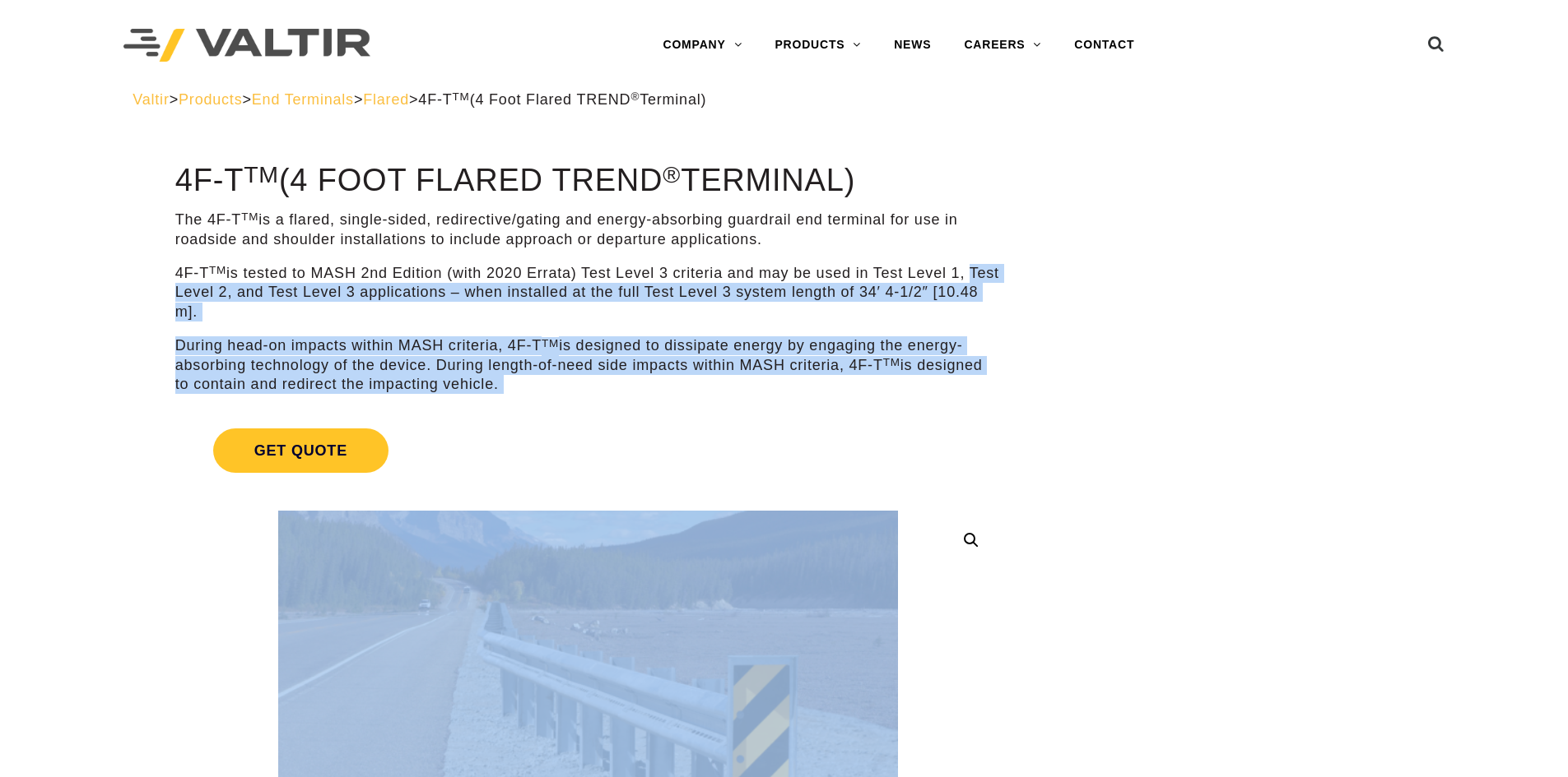
click at [789, 421] on link "Get Quote" at bounding box center [588, 451] width 825 height 84
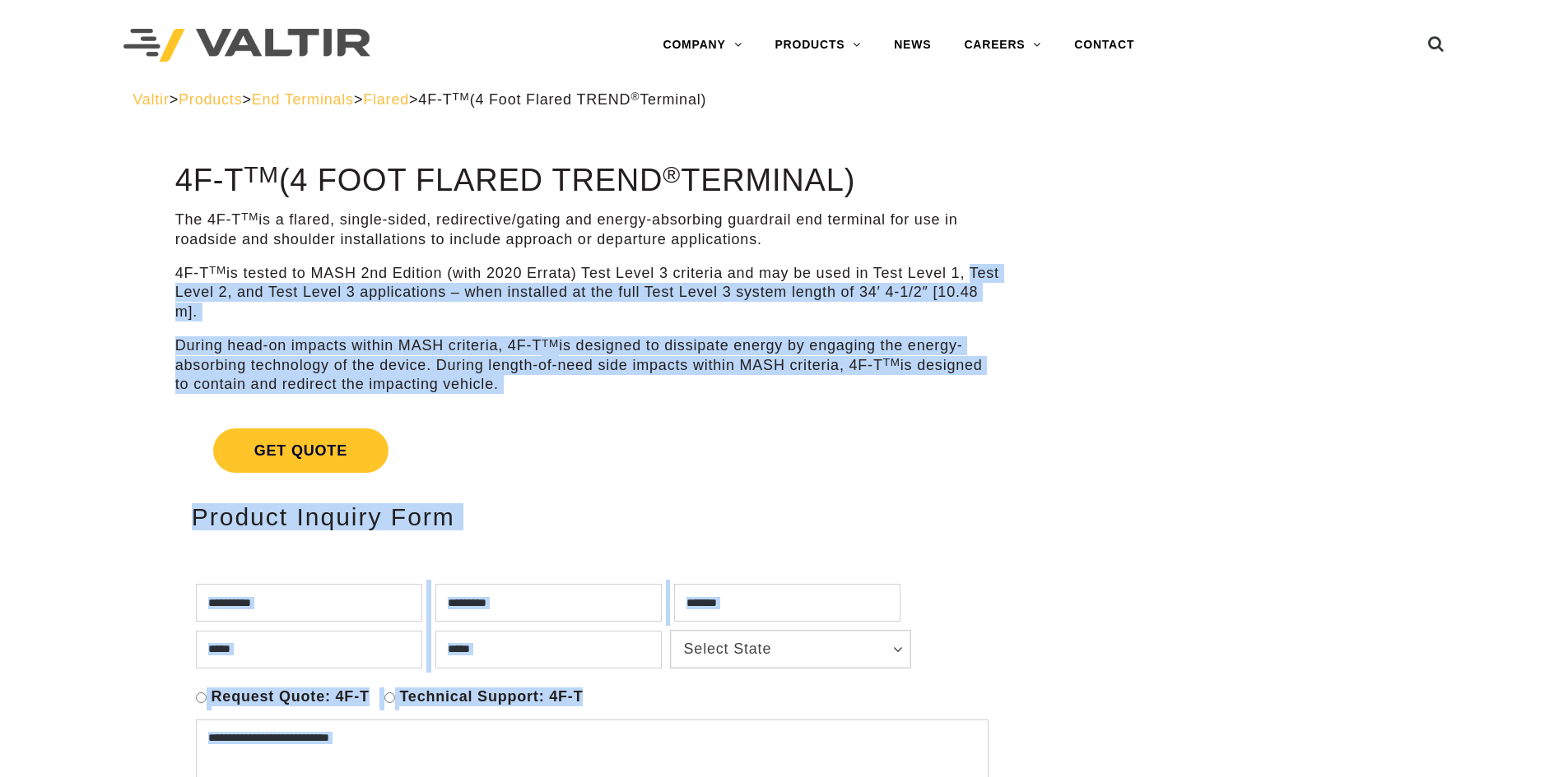
click at [697, 373] on p "During head-on impacts within MASH criteria, 4F-T TM is designed to dissipate e…" at bounding box center [588, 365] width 825 height 57
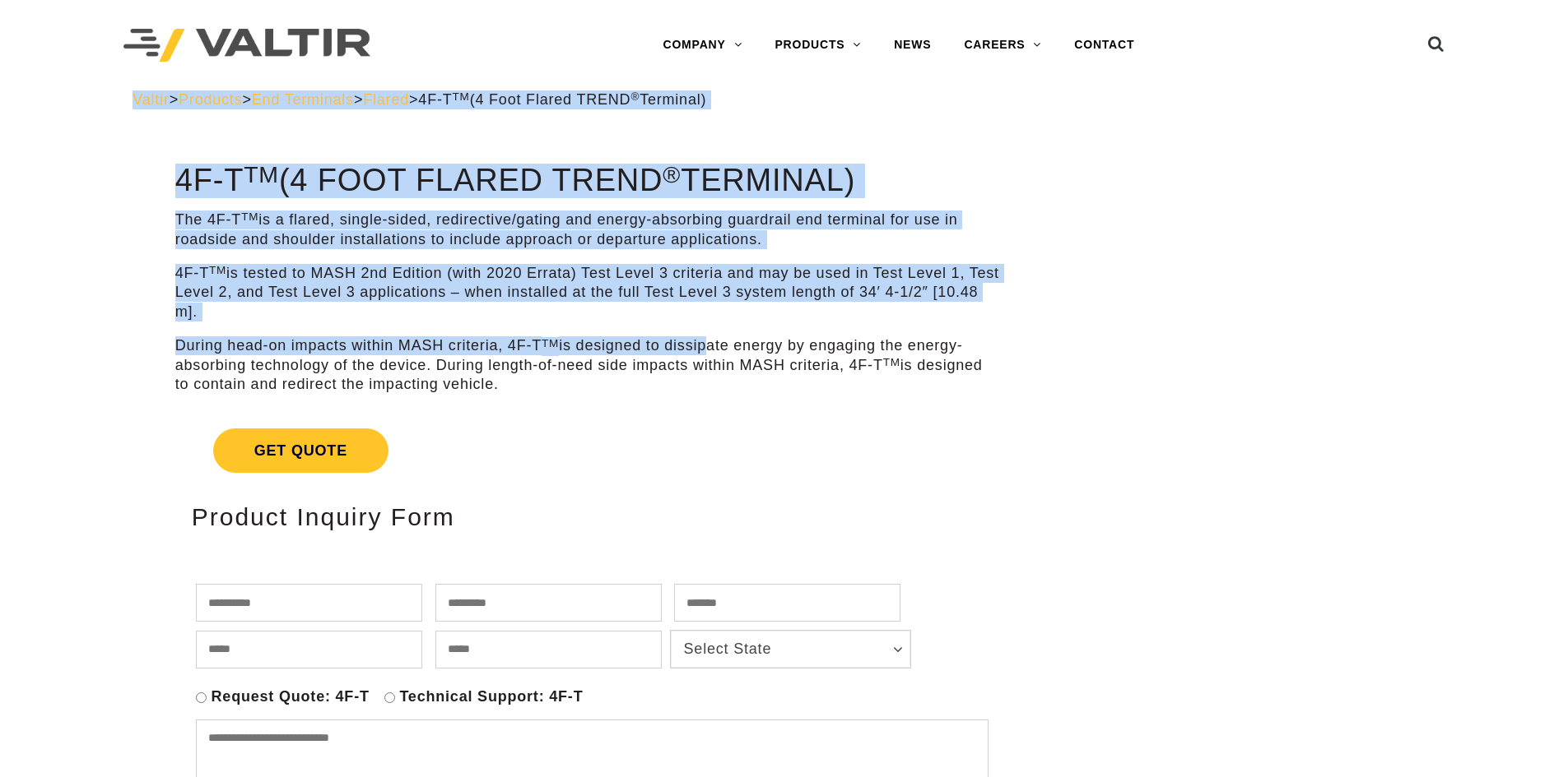
drag, startPoint x: 156, startPoint y: 172, endPoint x: 757, endPoint y: 307, distance: 616.0
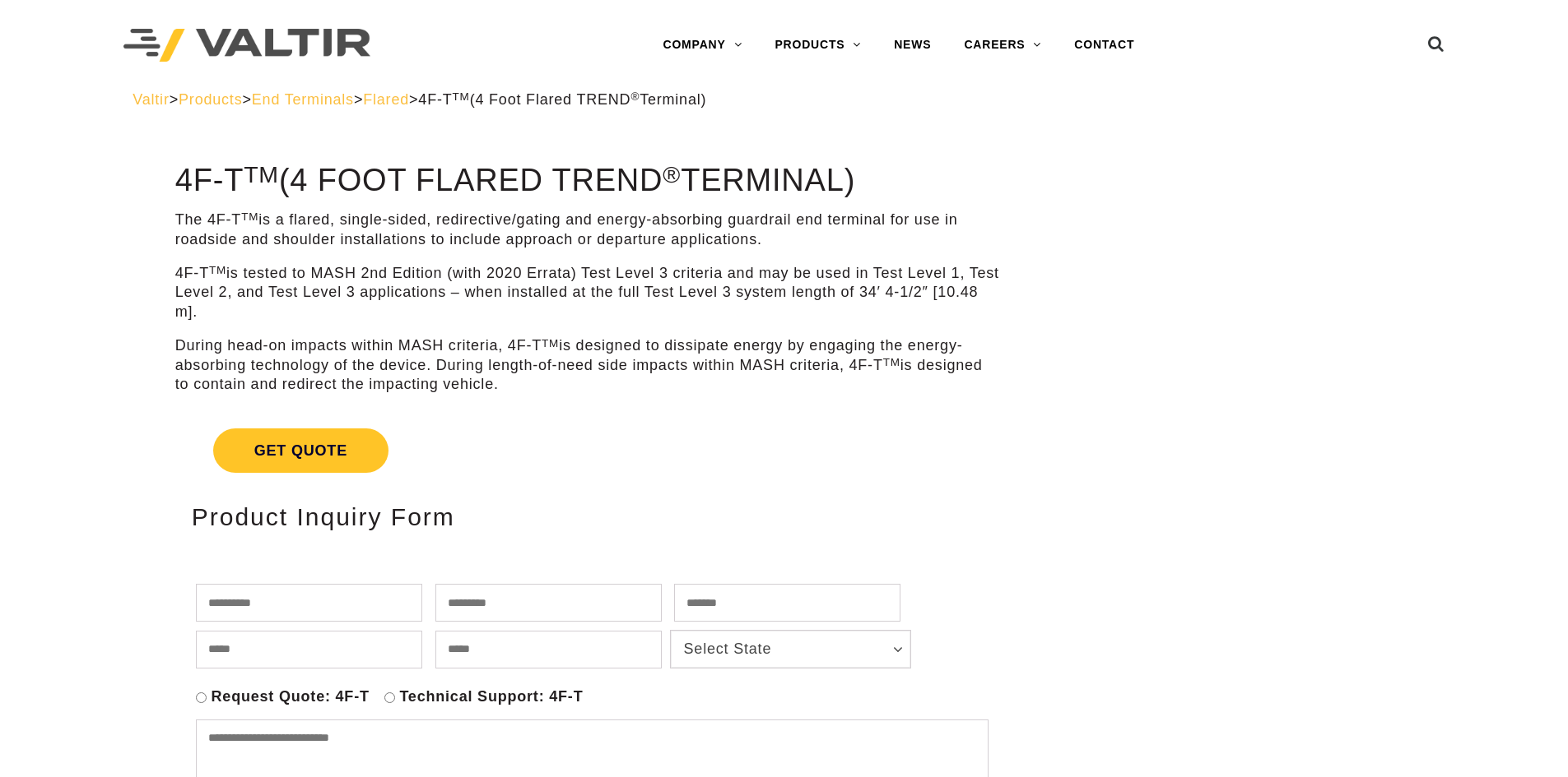
click at [569, 392] on p "During head-on impacts within MASH criteria, 4F-T TM is designed to dissipate e…" at bounding box center [588, 365] width 825 height 57
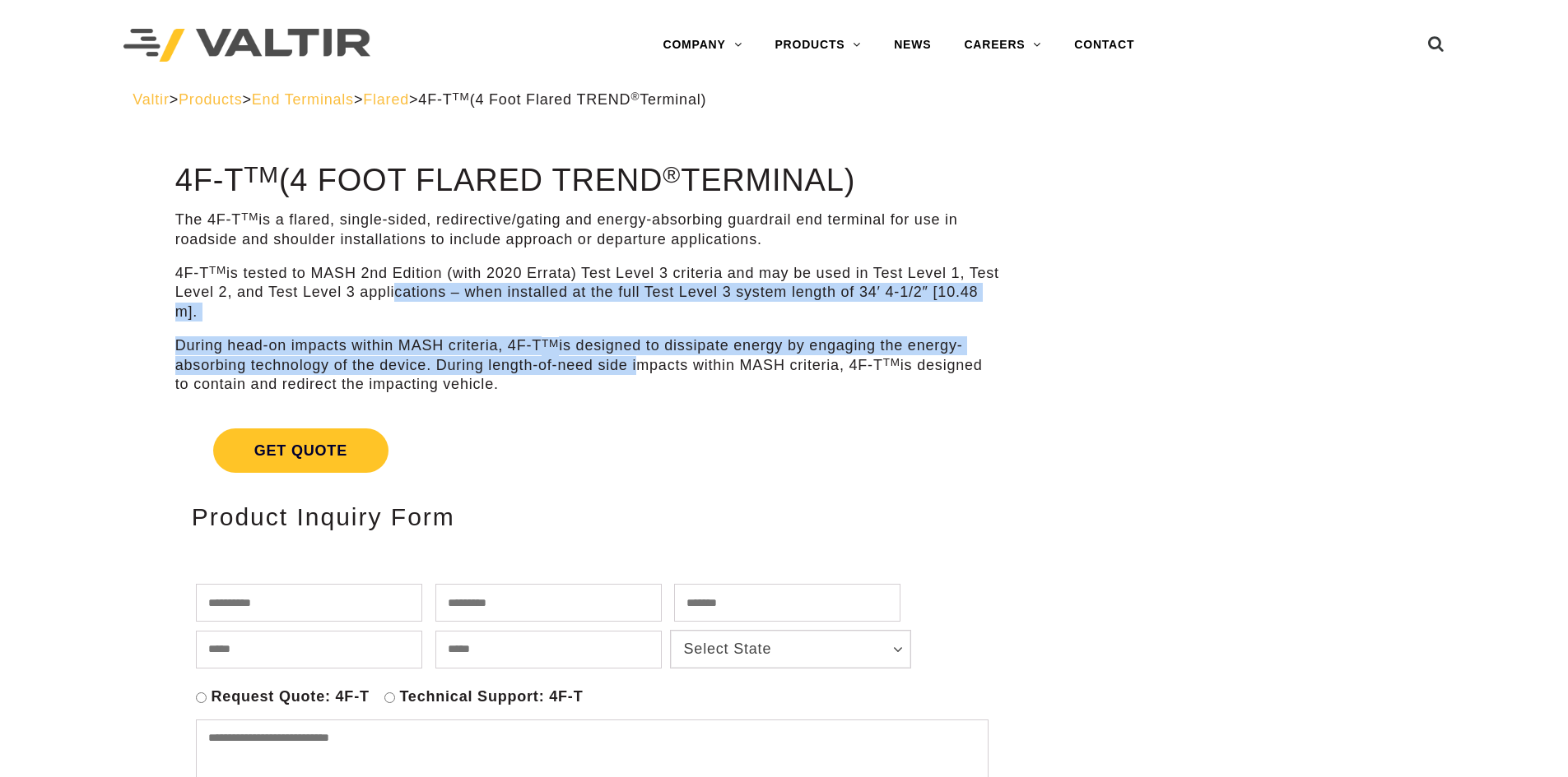
drag, startPoint x: 630, startPoint y: 363, endPoint x: 425, endPoint y: 285, distance: 219.3
click at [425, 285] on div "The 4F-T TM is a flared, single-sided, redirective/gating and energy-absorbing …" at bounding box center [588, 303] width 825 height 184
click at [700, 410] on link "Get Quote" at bounding box center [588, 451] width 825 height 84
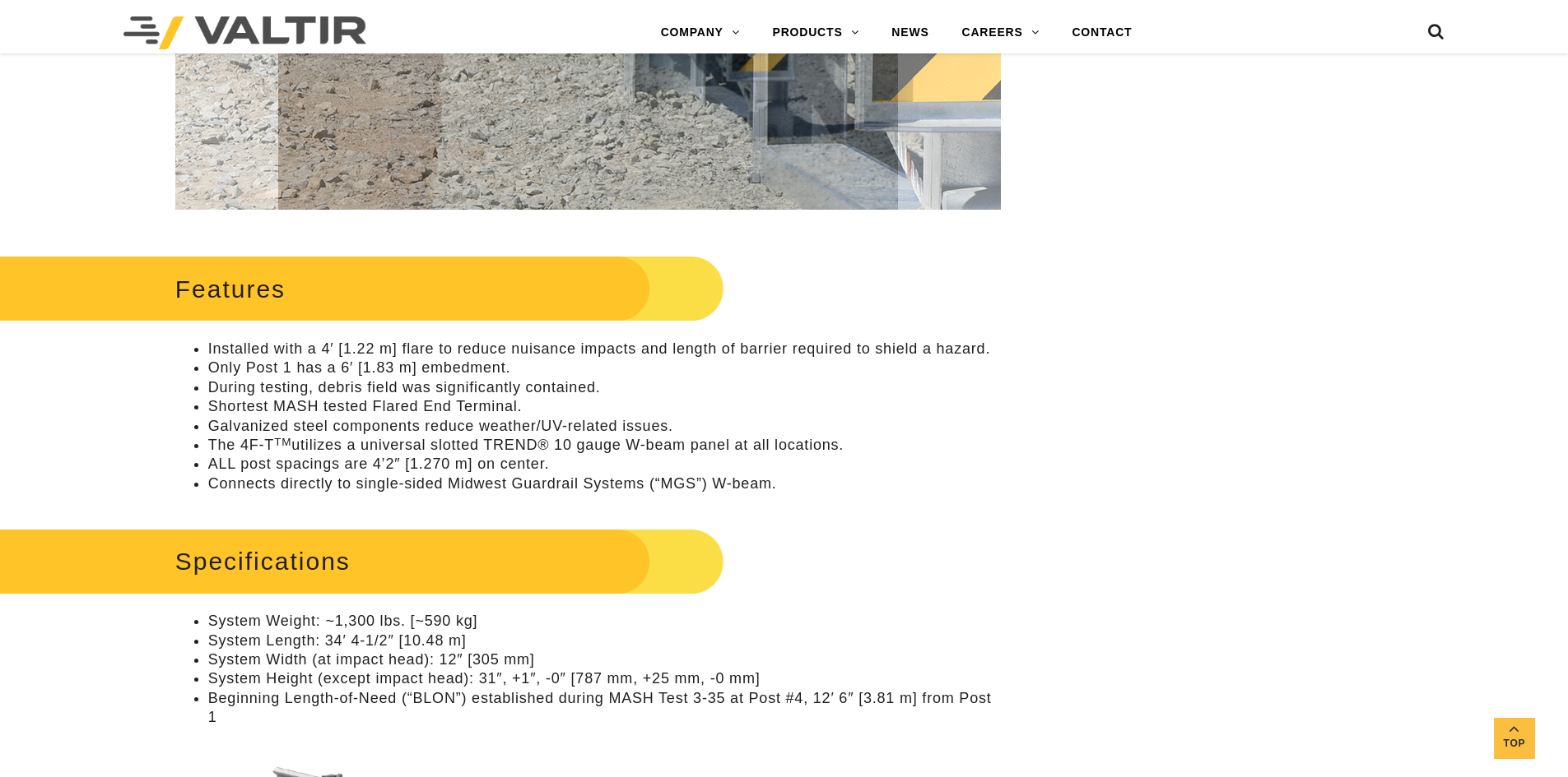
scroll to position [740, 0]
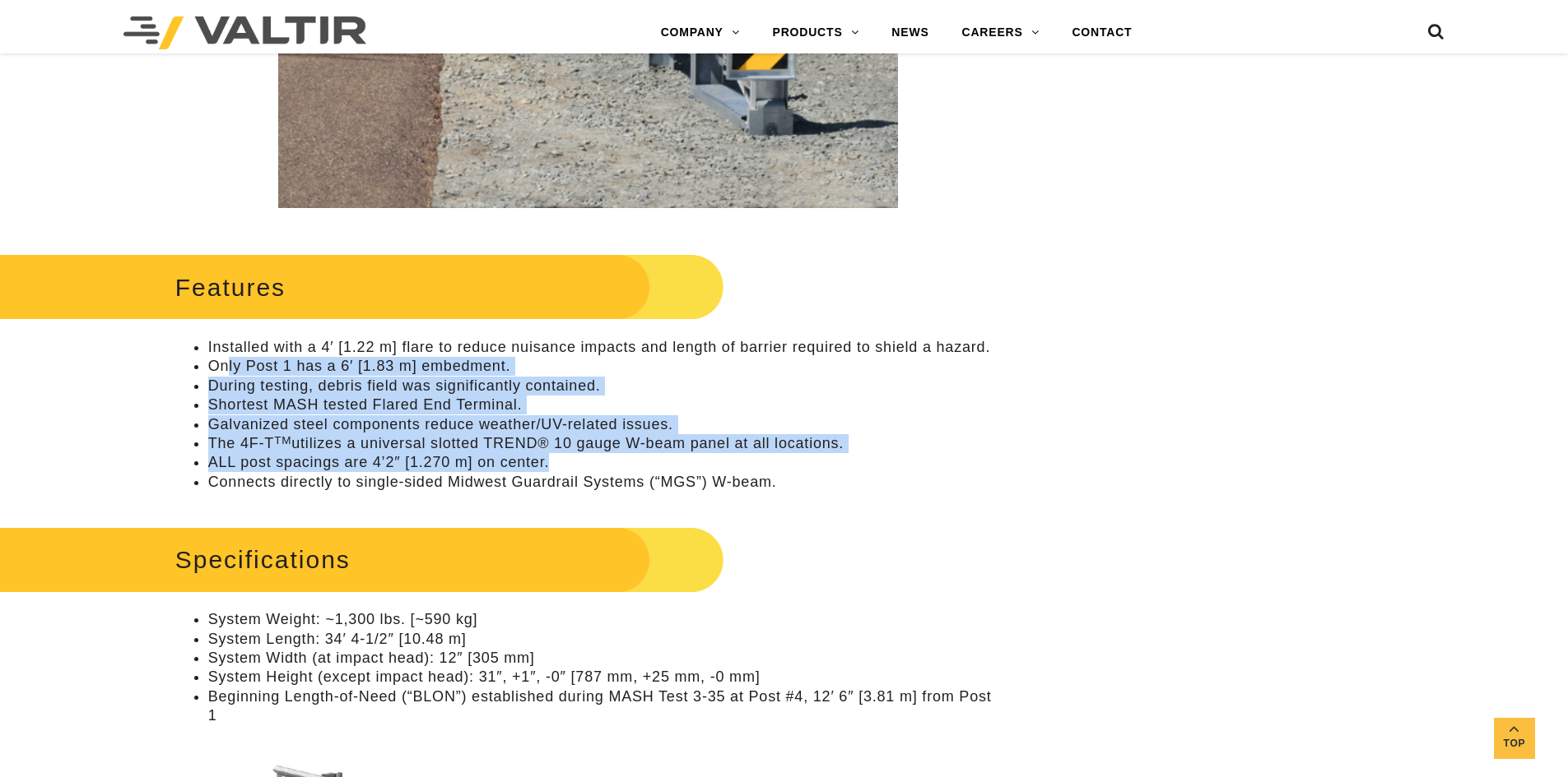
drag, startPoint x: 225, startPoint y: 359, endPoint x: 668, endPoint y: 470, distance: 456.7
click at [668, 470] on ul "Installed with a 4′ [1.22 m] flare to reduce nuisance impacts and length of bar…" at bounding box center [588, 415] width 825 height 154
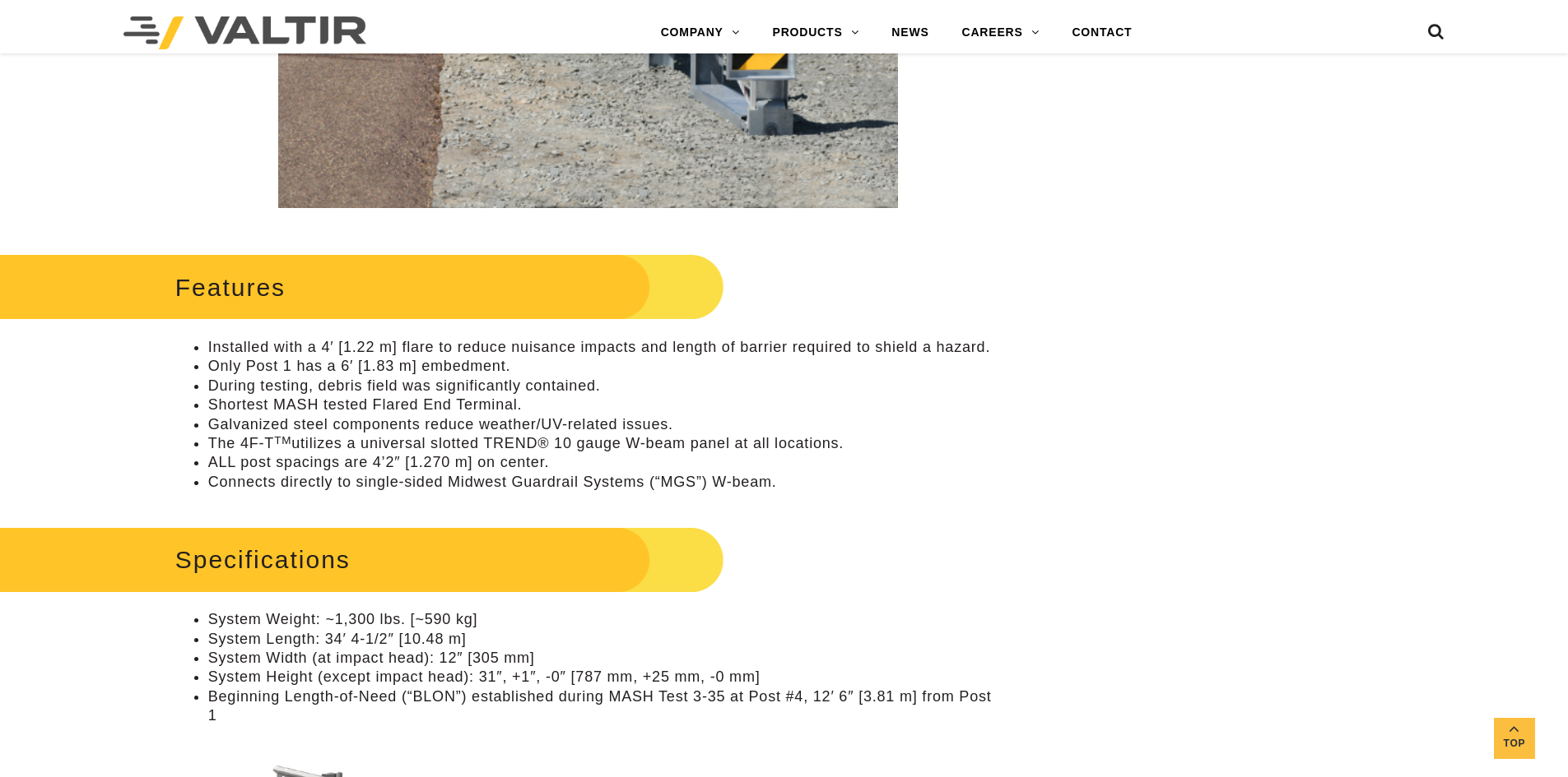
click at [774, 486] on li "Connects directly to single-sided Midwest Guardrail Systems (“MGS”) W-beam." at bounding box center [604, 483] width 792 height 19
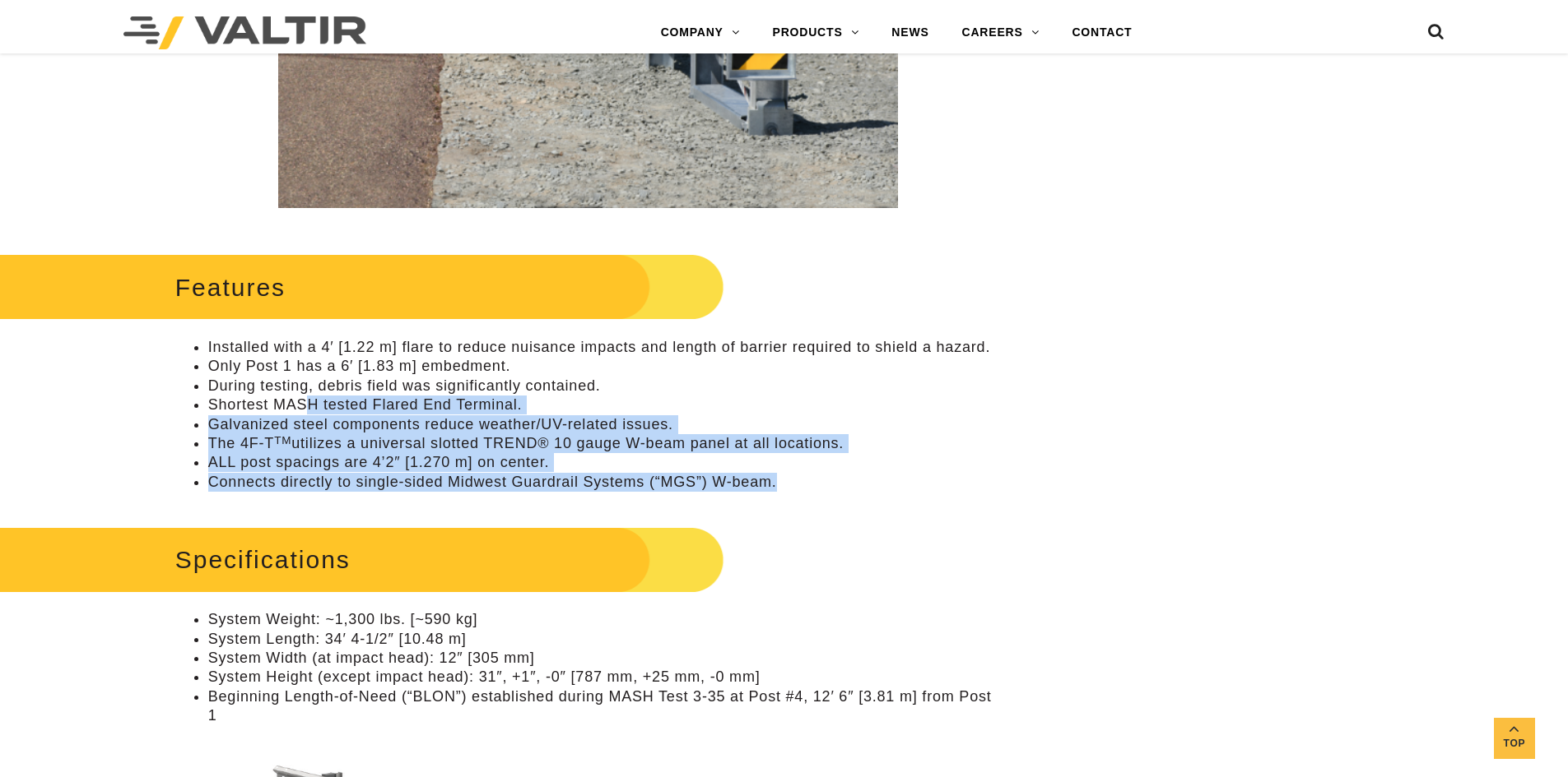
drag, startPoint x: 798, startPoint y: 478, endPoint x: 308, endPoint y: 408, distance: 495.0
click at [308, 408] on ul "Installed with a 4′ [1.22 m] flare to reduce nuisance impacts and length of bar…" at bounding box center [588, 415] width 825 height 154
click at [301, 406] on li "Shortest MASH tested Flared End Terminal." at bounding box center [604, 405] width 792 height 19
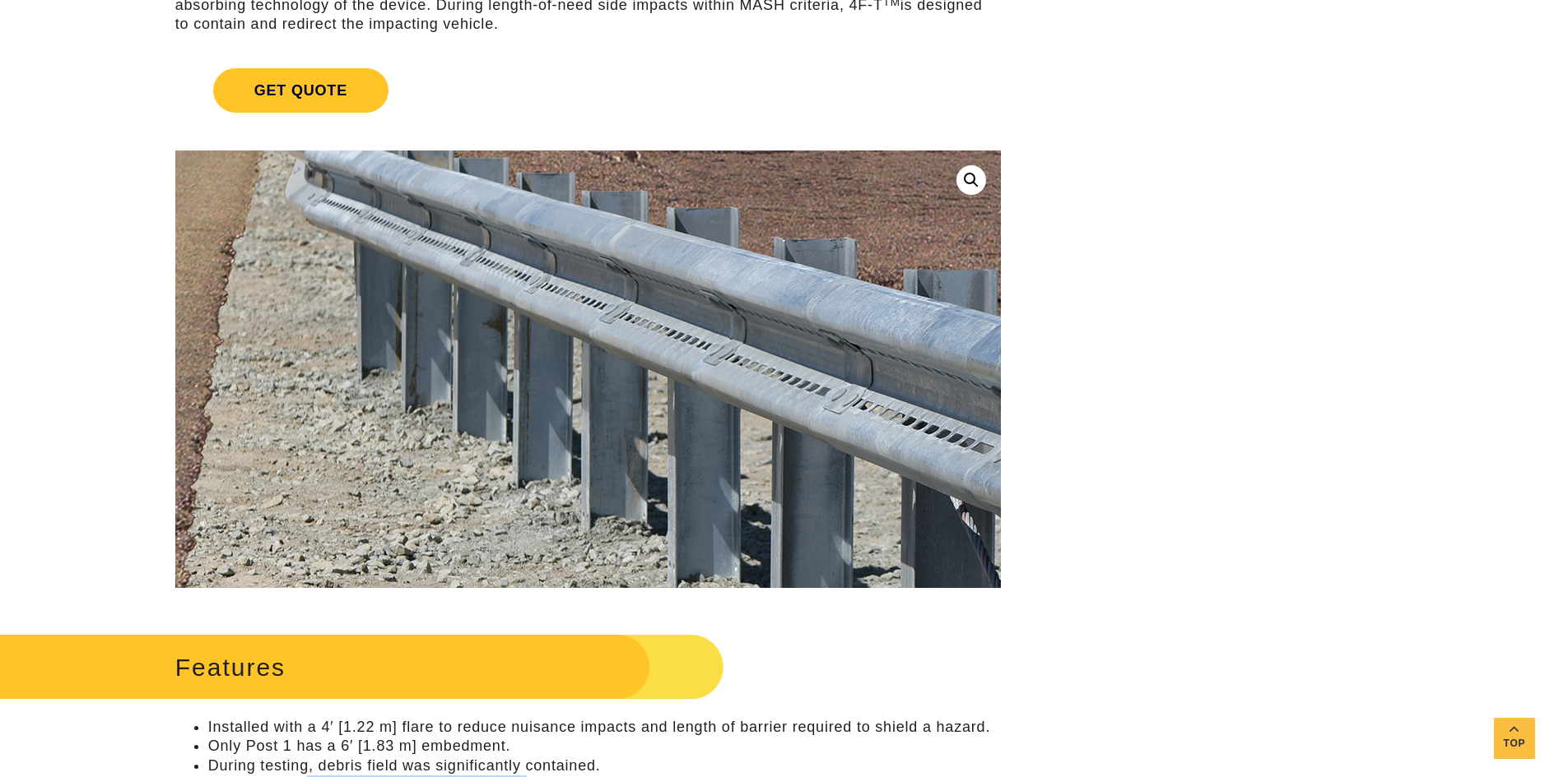
scroll to position [329, 0]
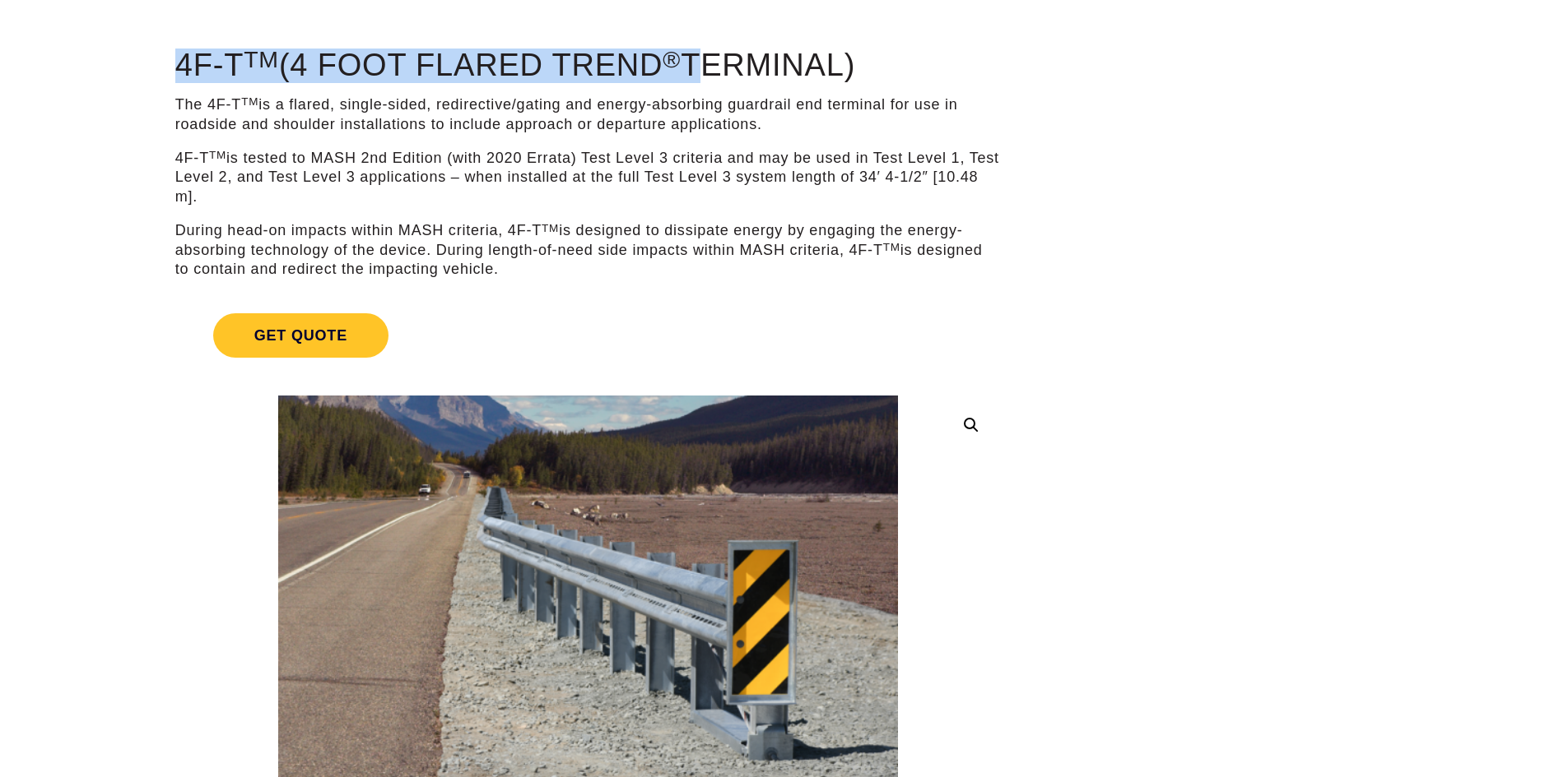
scroll to position [104, 0]
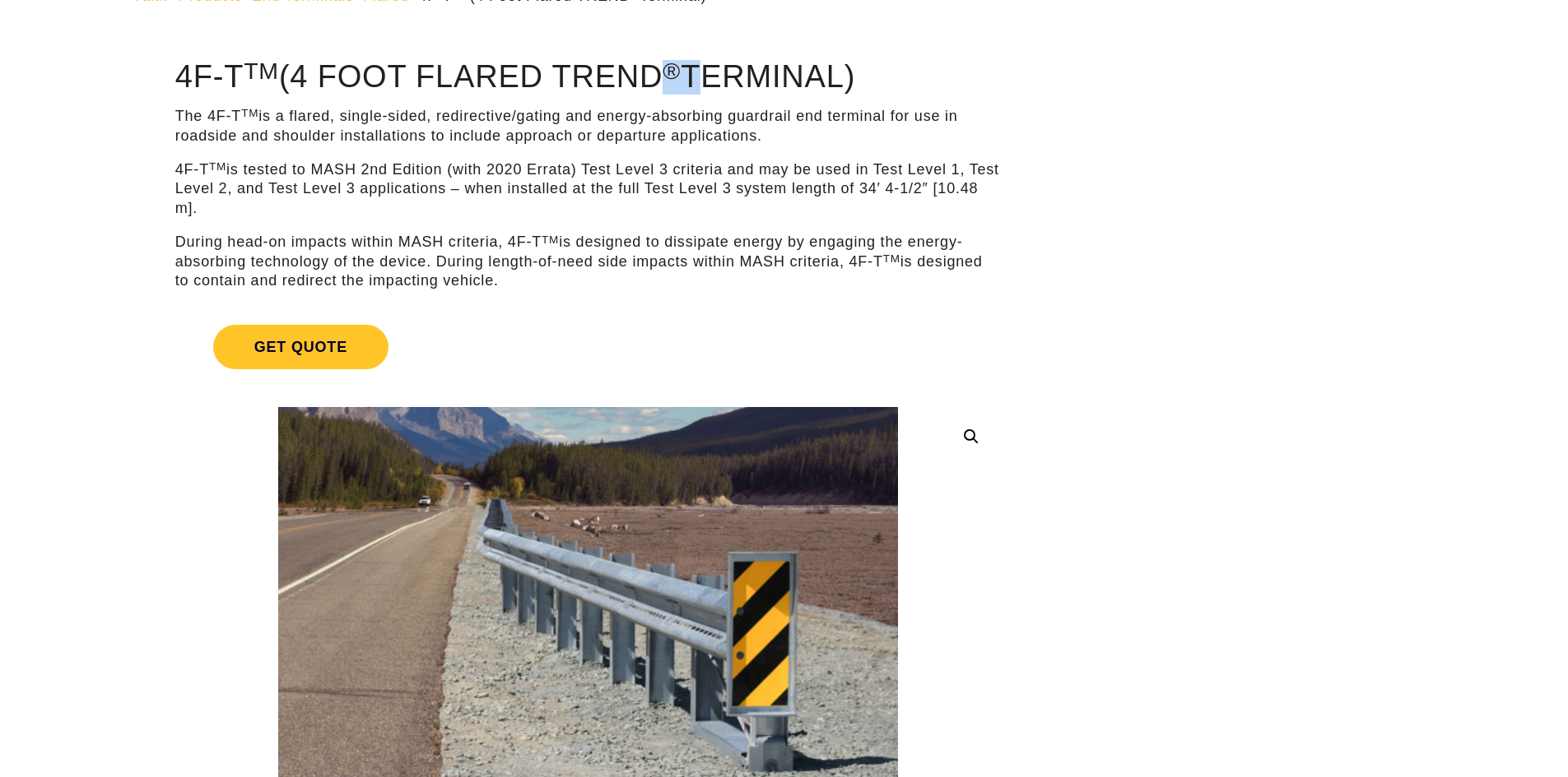
drag, startPoint x: 689, startPoint y: 18, endPoint x: 673, endPoint y: 57, distance: 42.2
copy h1 "®"
click at [775, 240] on p "During head-on impacts within MASH criteria, 4F-T TM is designed to dissipate e…" at bounding box center [588, 261] width 825 height 57
drag, startPoint x: 369, startPoint y: 125, endPoint x: 332, endPoint y: 122, distance: 37.1
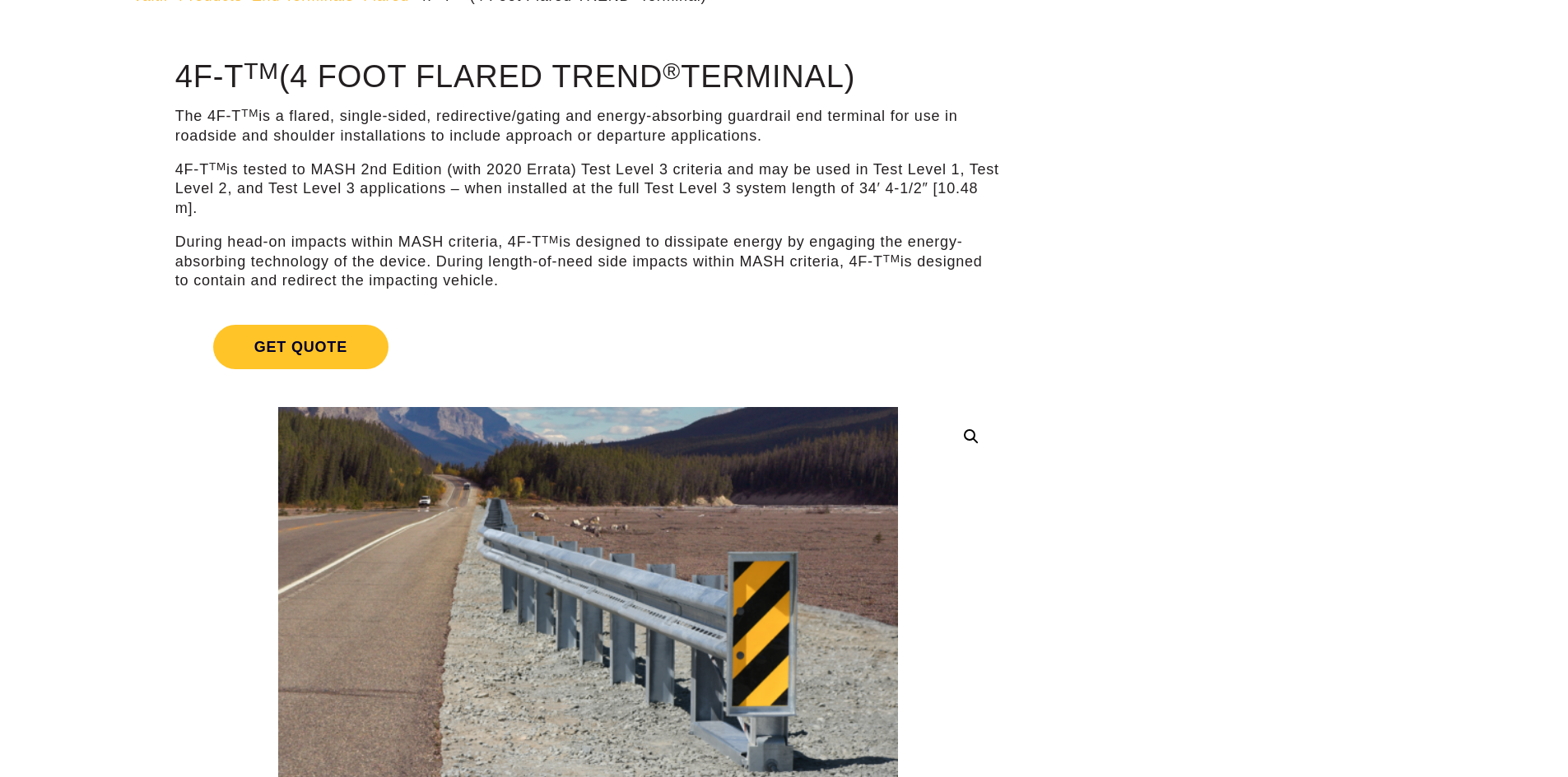
click at [369, 126] on p "The 4F-T TM is a flared, single-sided, redirective/gating and energy-absorbing …" at bounding box center [588, 126] width 825 height 38
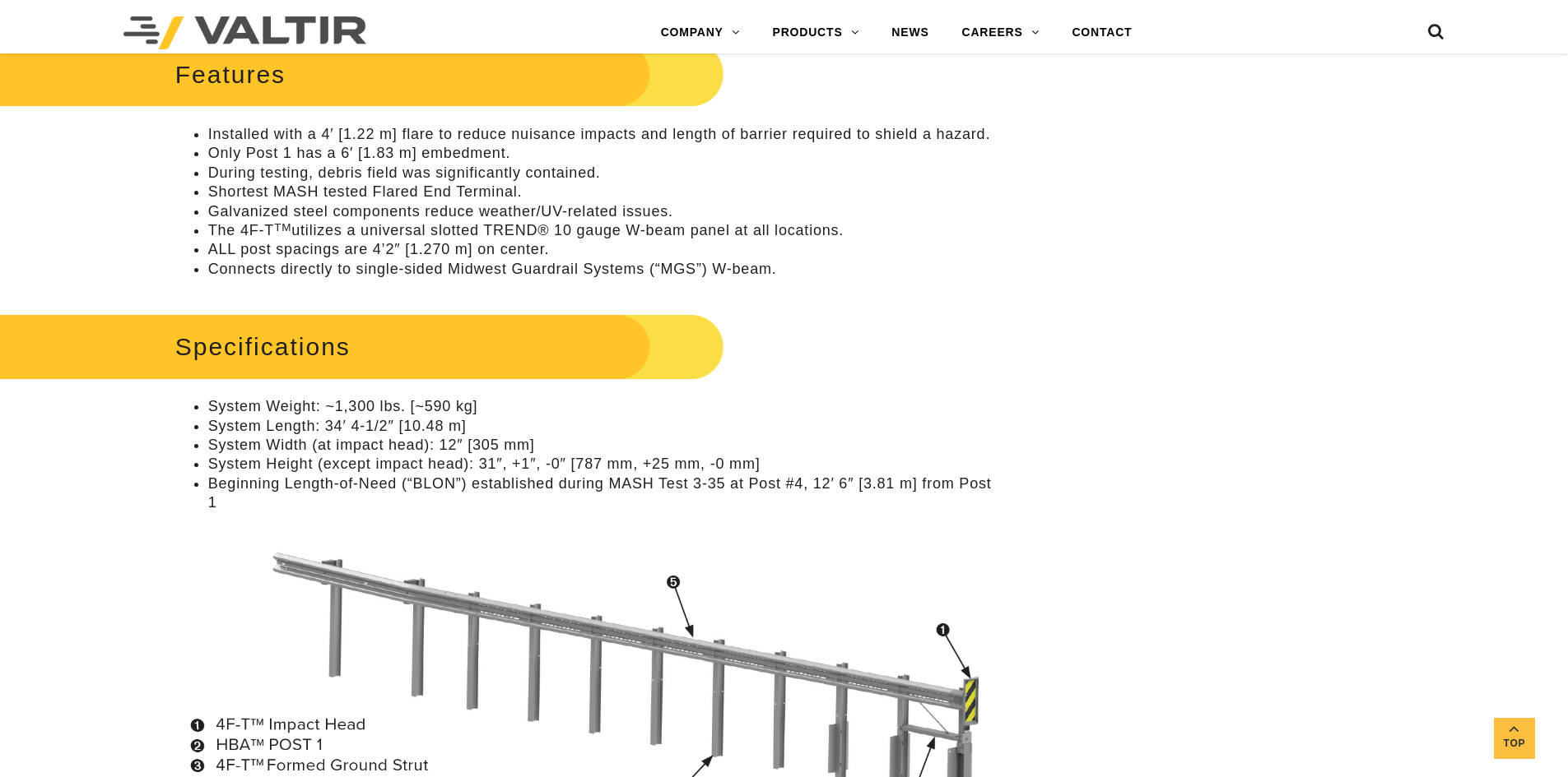
scroll to position [926, 0]
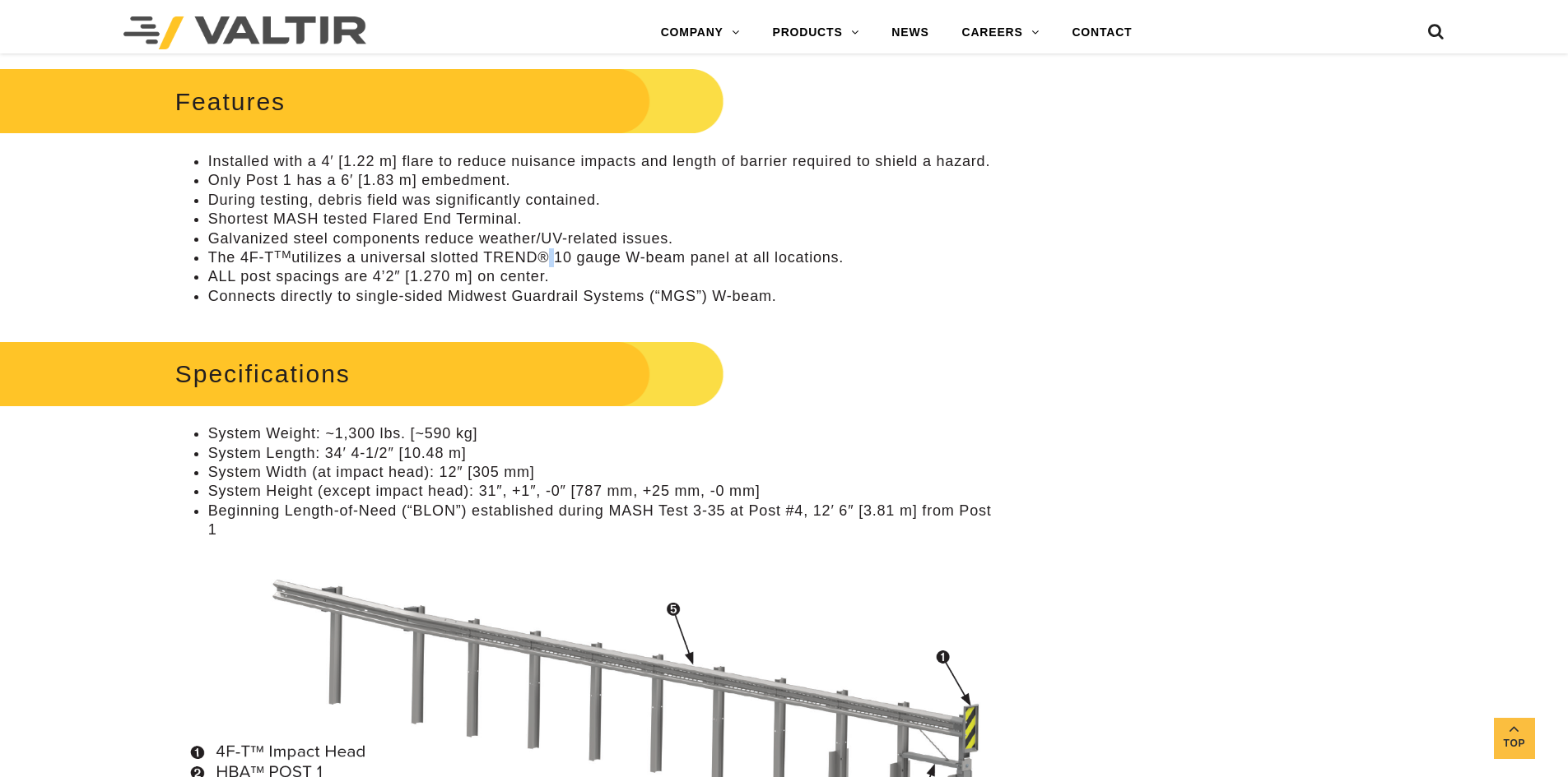
drag, startPoint x: 554, startPoint y: 255, endPoint x: 539, endPoint y: 265, distance: 18.0
click at [539, 265] on li "The 4F-T TM utilizes a universal slotted TREND® 10 gauge W-beam panel at all lo…" at bounding box center [604, 258] width 792 height 19
copy li "®"
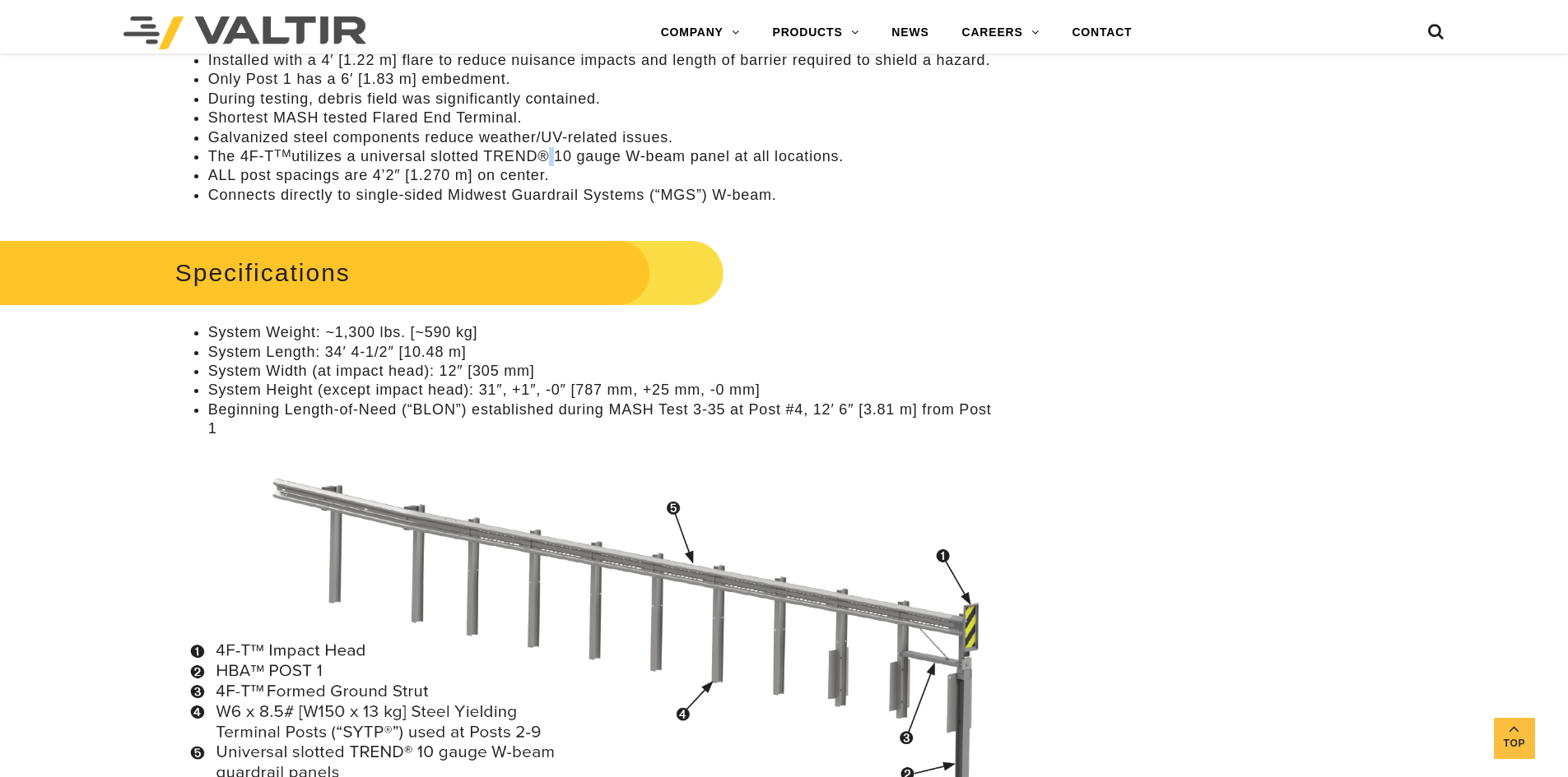
scroll to position [1009, 0]
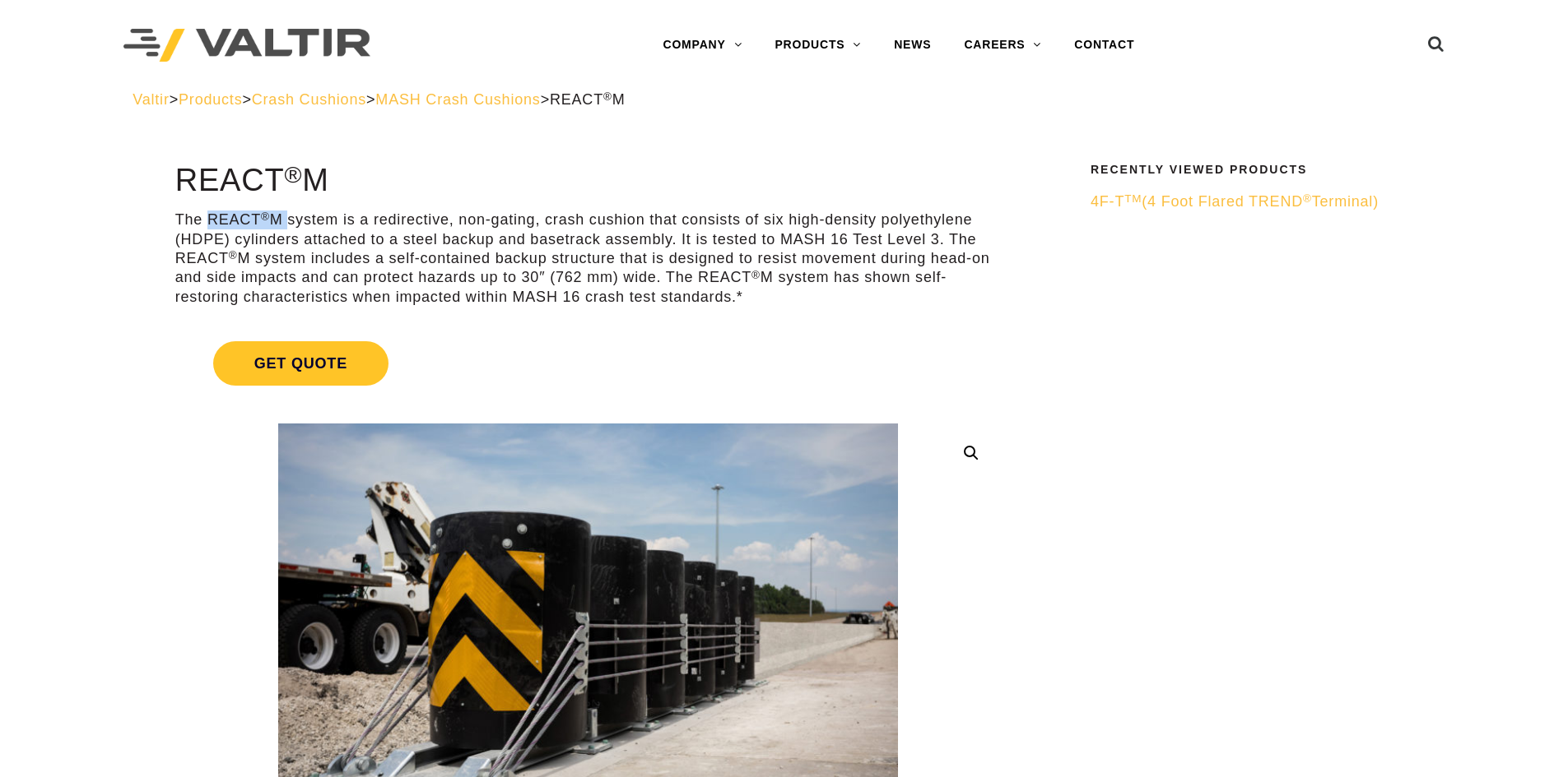
drag, startPoint x: 208, startPoint y: 217, endPoint x: 284, endPoint y: 217, distance: 76.0
click at [284, 217] on p "The REACT ® M system is a redirective, non-gating, crash cushion that consists …" at bounding box center [588, 259] width 825 height 97
copy p "REACT ® M"
click at [418, 329] on link "Get Quote" at bounding box center [588, 364] width 825 height 84
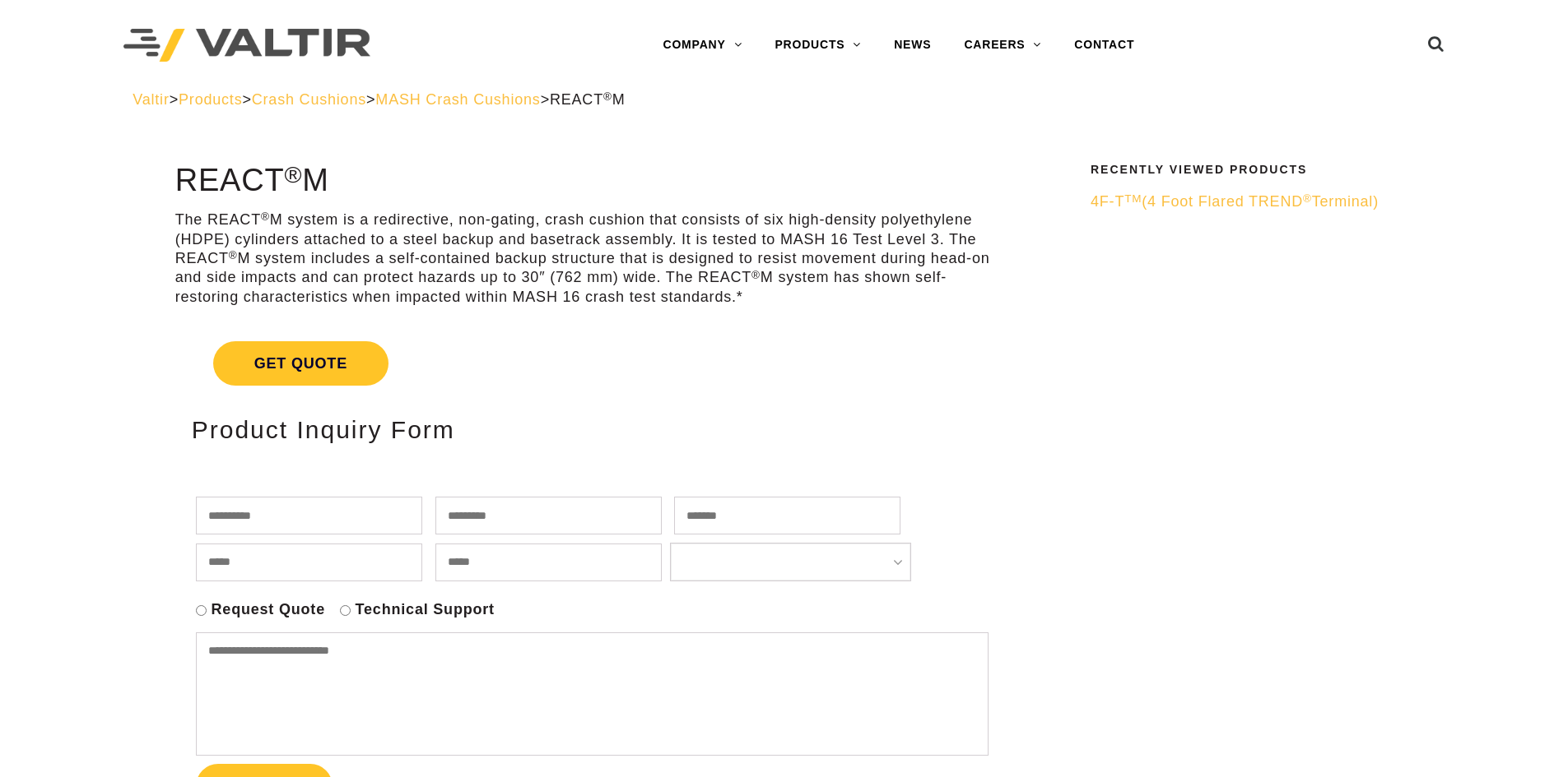
click at [299, 258] on p "The REACT ® M system is a redirective, non-gating, crash cushion that consists …" at bounding box center [588, 259] width 825 height 97
